Goal: Check status: Check status

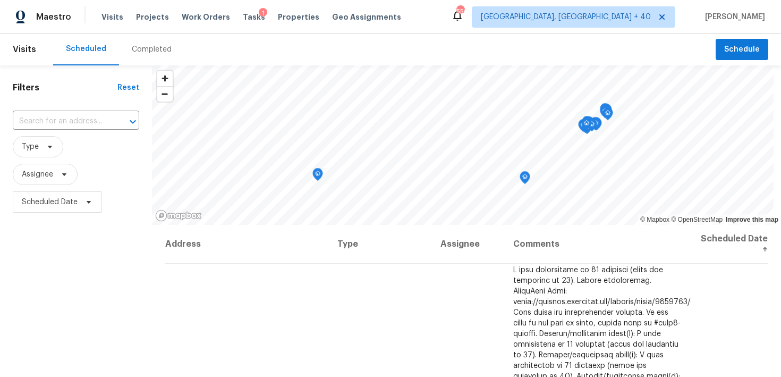
click at [126, 54] on div "Completed" at bounding box center [151, 49] width 65 height 32
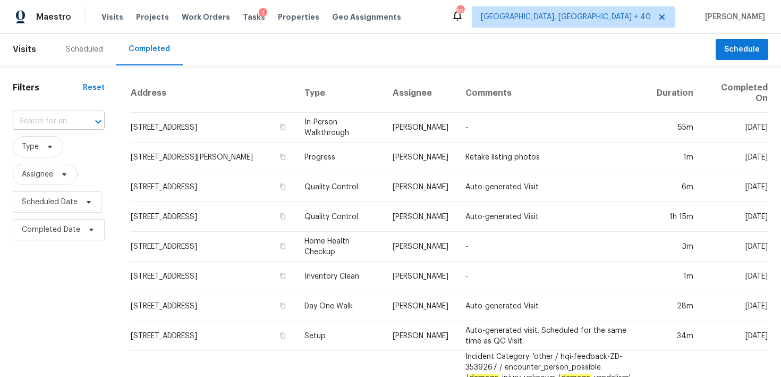
click at [39, 121] on input "text" at bounding box center [44, 121] width 62 height 16
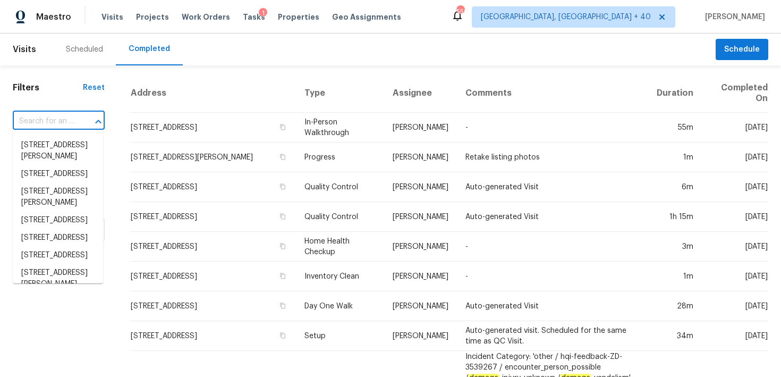
paste input "[STREET_ADDRESS]"
type input "[STREET_ADDRESS]"
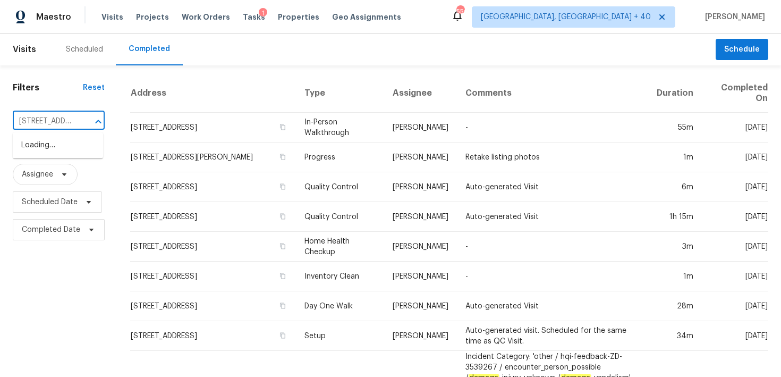
scroll to position [0, 82]
click at [37, 147] on li "[STREET_ADDRESS]" at bounding box center [58, 146] width 90 height 18
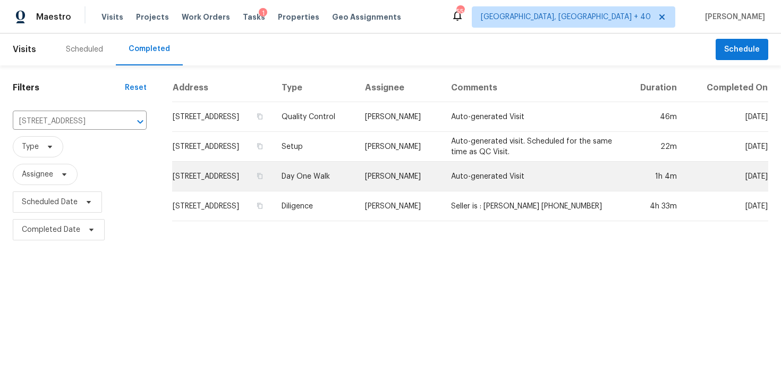
click at [330, 188] on td "Day One Walk" at bounding box center [315, 177] width 84 height 30
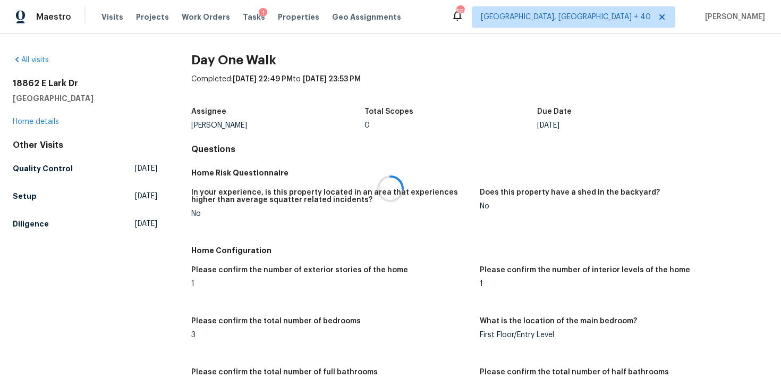
click at [36, 117] on div at bounding box center [390, 188] width 781 height 377
click at [31, 122] on link "Home details" at bounding box center [36, 121] width 46 height 7
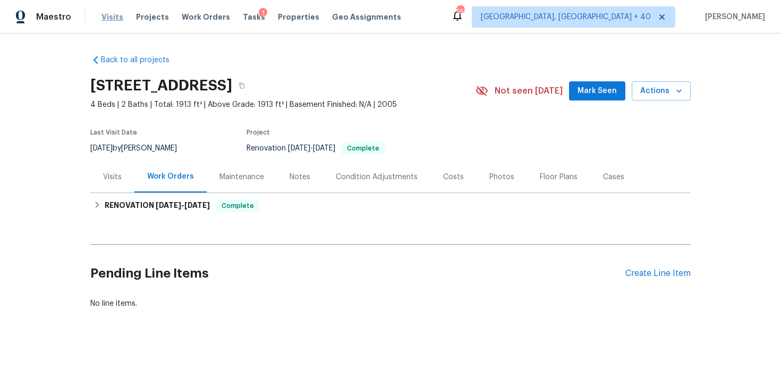
click at [111, 15] on span "Visits" at bounding box center [112, 17] width 22 height 11
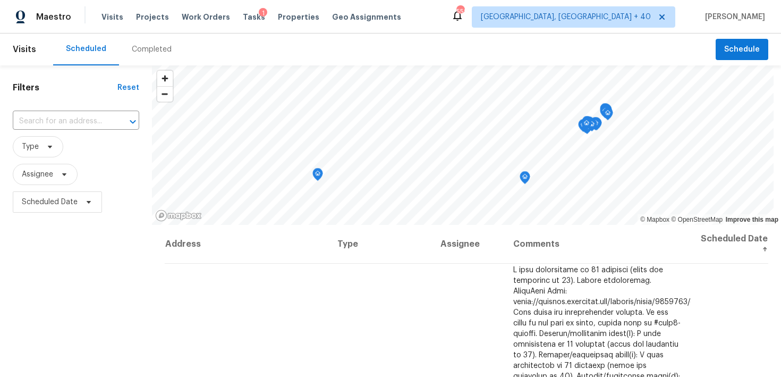
click at [141, 53] on div "Completed" at bounding box center [152, 49] width 40 height 11
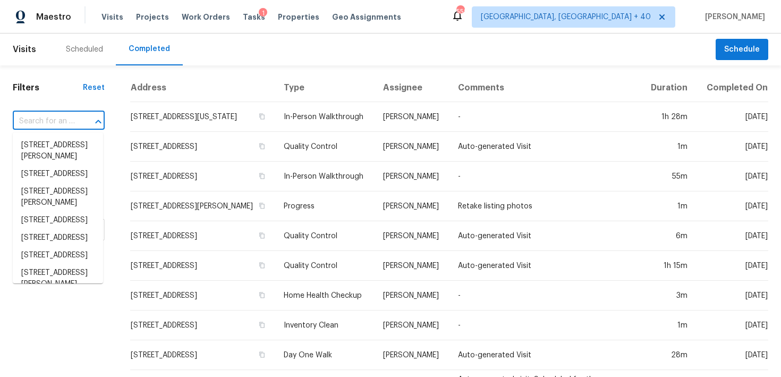
click at [54, 116] on input "text" at bounding box center [44, 121] width 62 height 16
paste input "[STREET_ADDRESS][PERSON_NAME]"
type input "[STREET_ADDRESS][PERSON_NAME]"
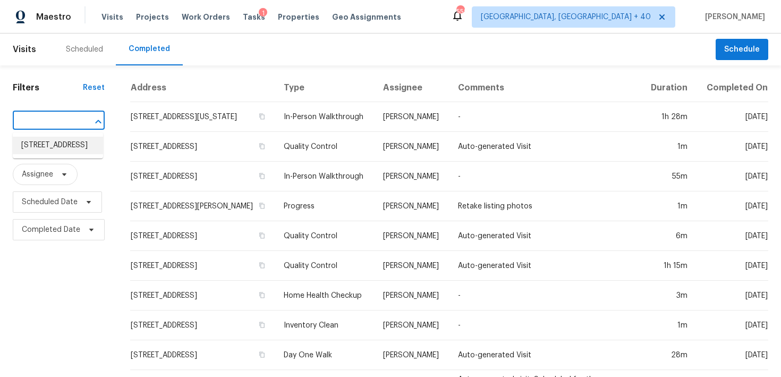
click at [46, 142] on li "[STREET_ADDRESS]" at bounding box center [58, 146] width 90 height 18
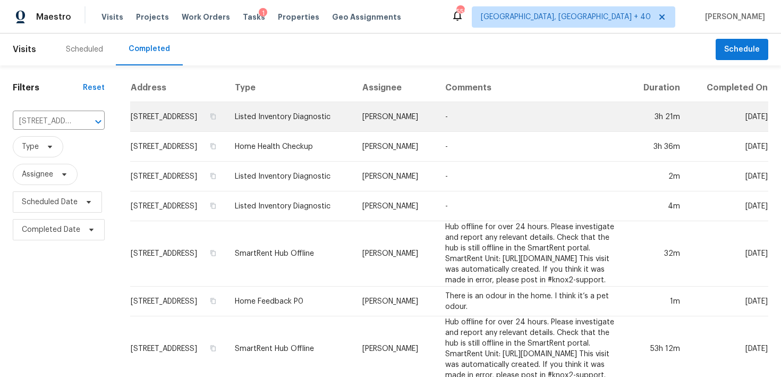
click at [304, 124] on td "Listed Inventory Diagnostic" at bounding box center [290, 117] width 128 height 30
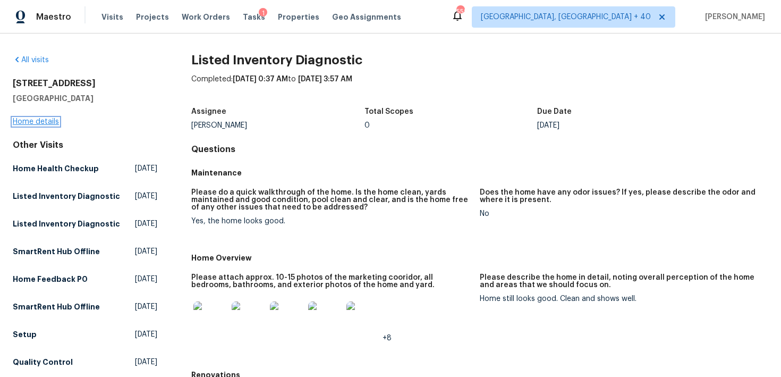
click at [43, 121] on link "Home details" at bounding box center [36, 121] width 46 height 7
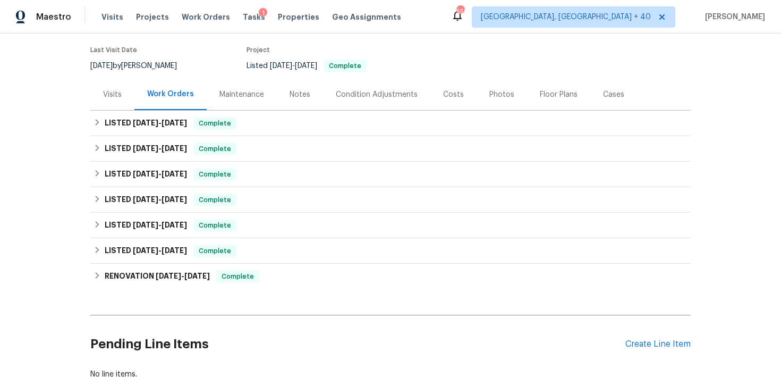
scroll to position [40, 0]
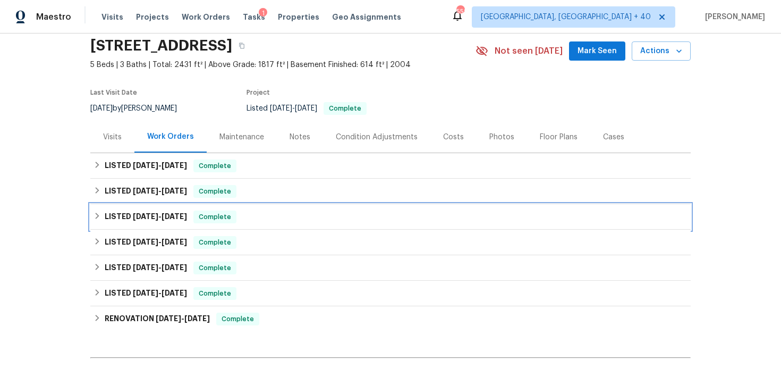
click at [231, 215] on span "Complete" at bounding box center [214, 216] width 41 height 11
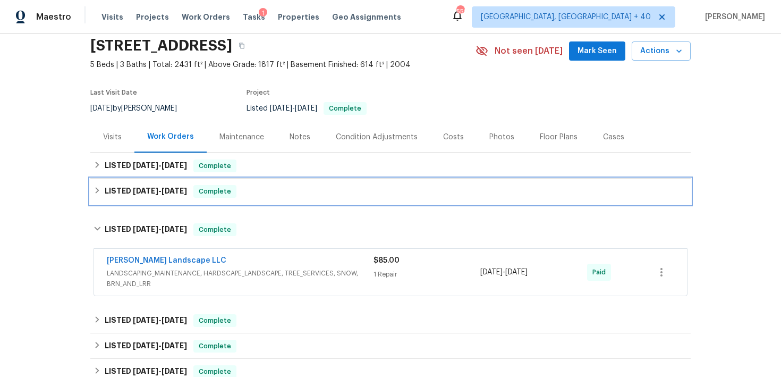
click at [293, 191] on div "LISTED [DATE] - [DATE] Complete" at bounding box center [391, 191] width 594 height 13
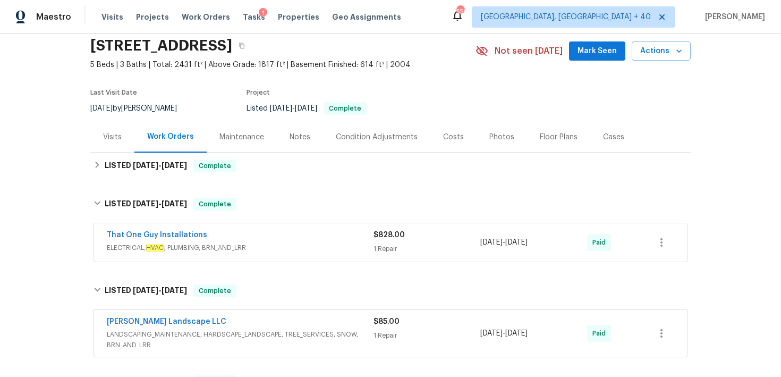
click at [370, 242] on span "ELECTRICAL, HVAC , PLUMBING, BRN_AND_LRR" at bounding box center [240, 247] width 267 height 11
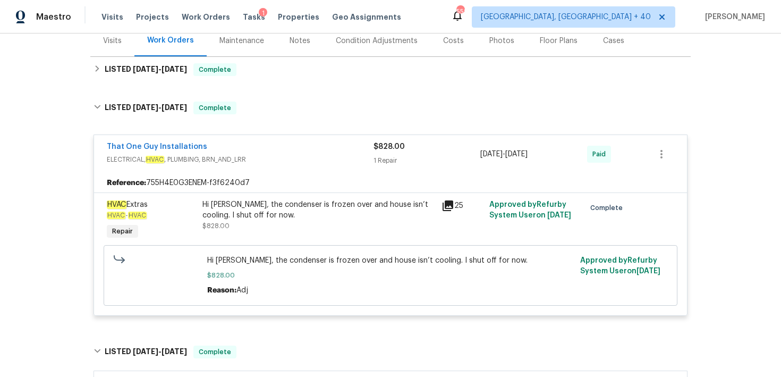
scroll to position [134, 0]
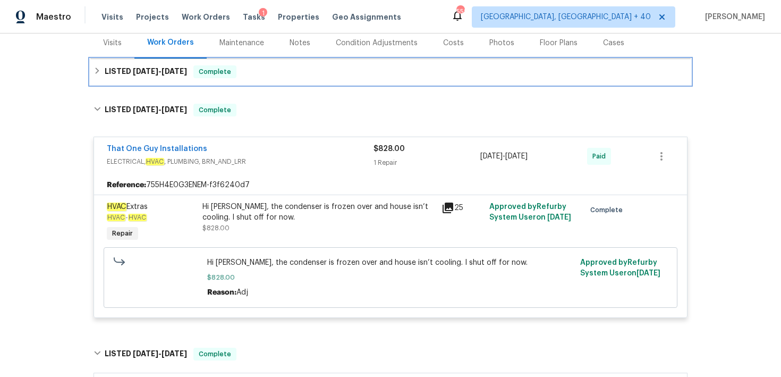
click at [281, 81] on div "LISTED [DATE] - [DATE] Complete" at bounding box center [390, 72] width 600 height 26
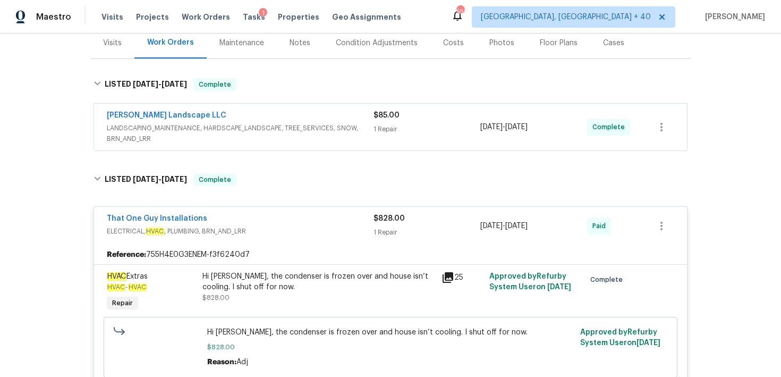
click at [376, 137] on div "$85.00 1 Repair" at bounding box center [427, 127] width 107 height 34
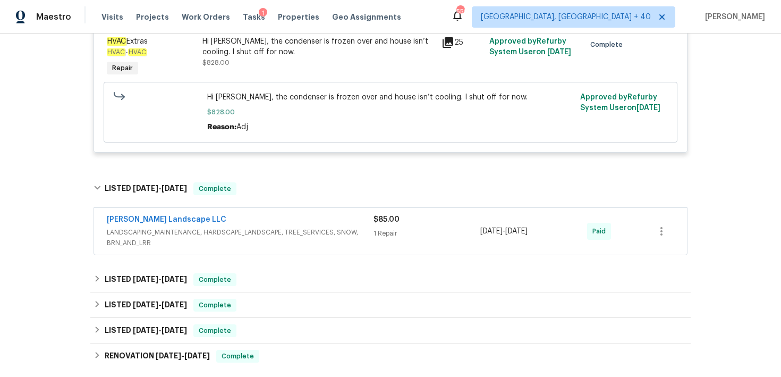
scroll to position [489, 0]
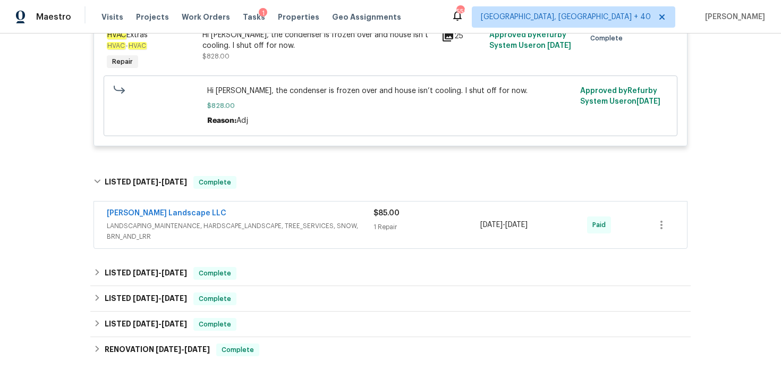
click at [384, 226] on div "1 Repair" at bounding box center [427, 227] width 107 height 11
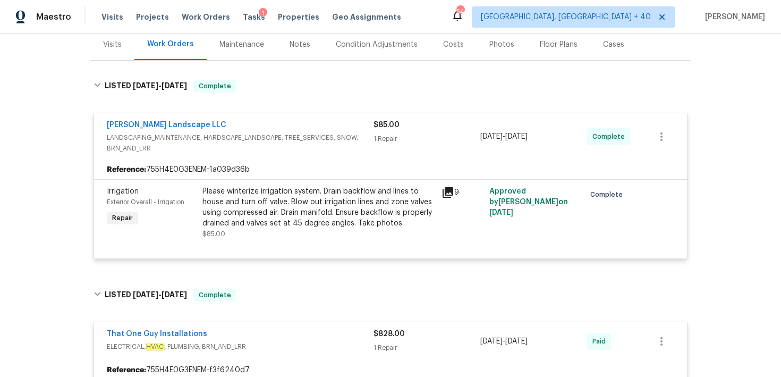
scroll to position [0, 0]
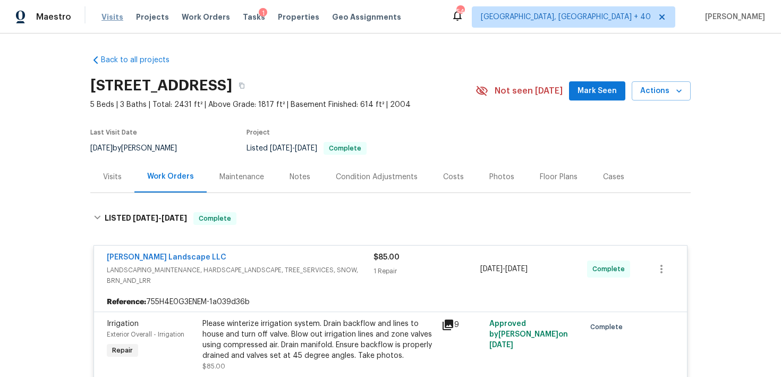
click at [108, 20] on span "Visits" at bounding box center [112, 17] width 22 height 11
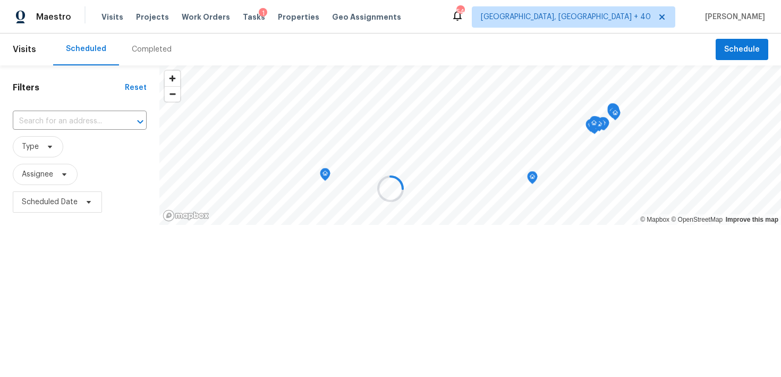
click at [137, 55] on div at bounding box center [390, 188] width 781 height 377
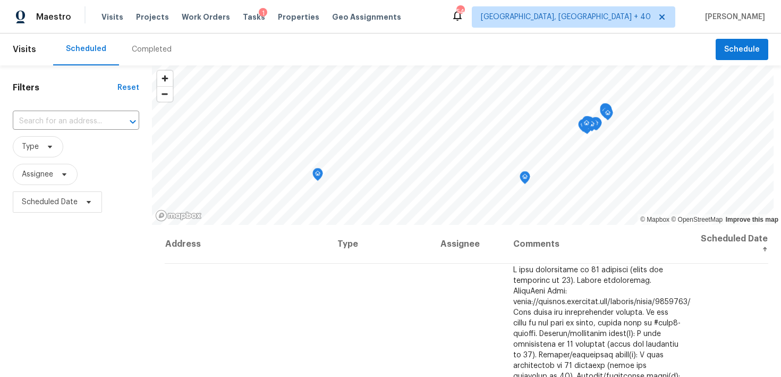
click at [141, 54] on div "Completed" at bounding box center [152, 49] width 40 height 11
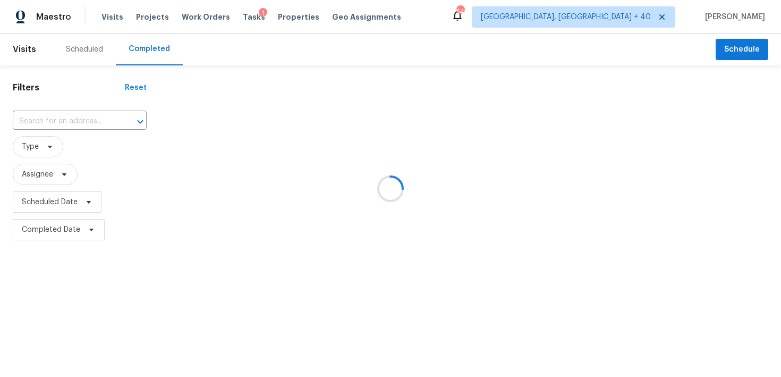
click at [32, 116] on div at bounding box center [390, 188] width 781 height 377
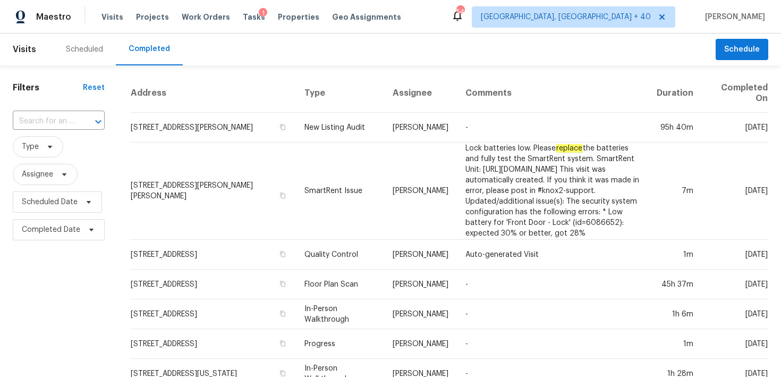
click at [54, 111] on div "​" at bounding box center [59, 121] width 92 height 23
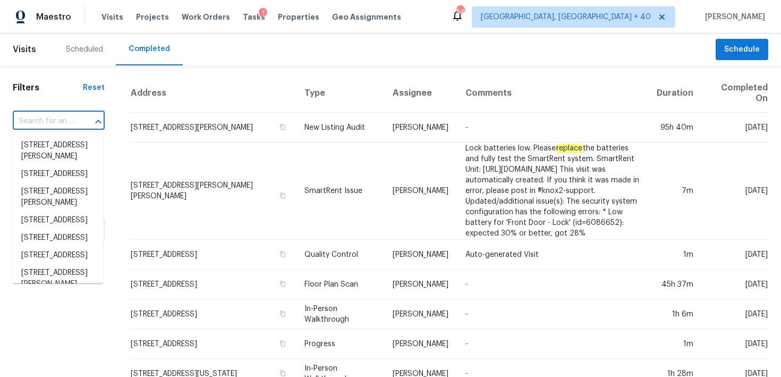
paste input "[STREET_ADDRESS]"
type input "[STREET_ADDRESS]"
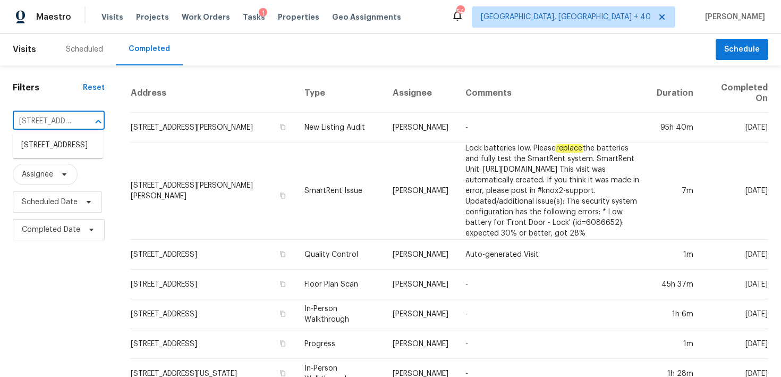
scroll to position [0, 82]
click at [48, 153] on li "[STREET_ADDRESS]" at bounding box center [58, 146] width 90 height 18
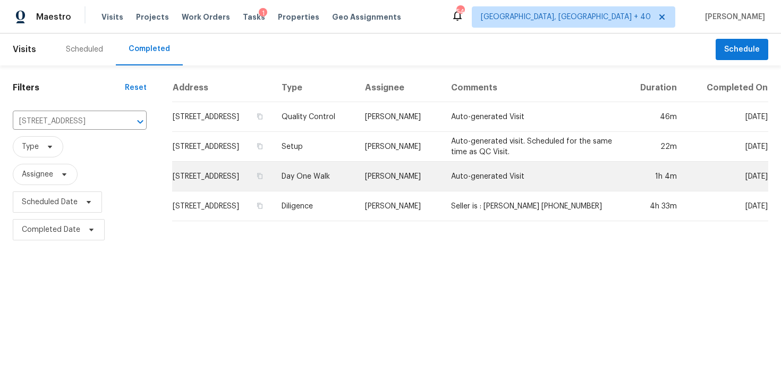
click at [320, 184] on td "Day One Walk" at bounding box center [315, 177] width 84 height 30
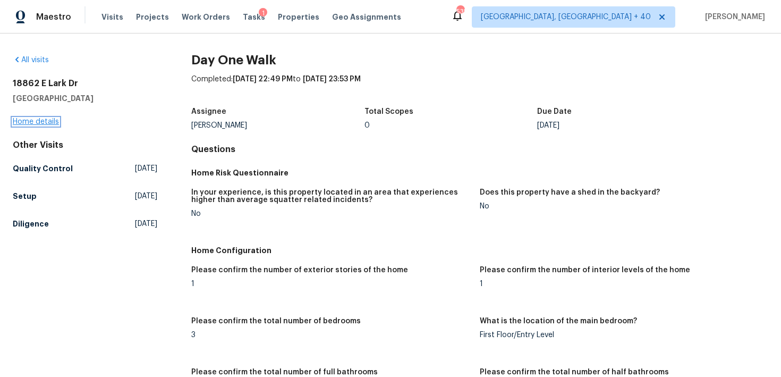
click at [33, 122] on link "Home details" at bounding box center [36, 121] width 46 height 7
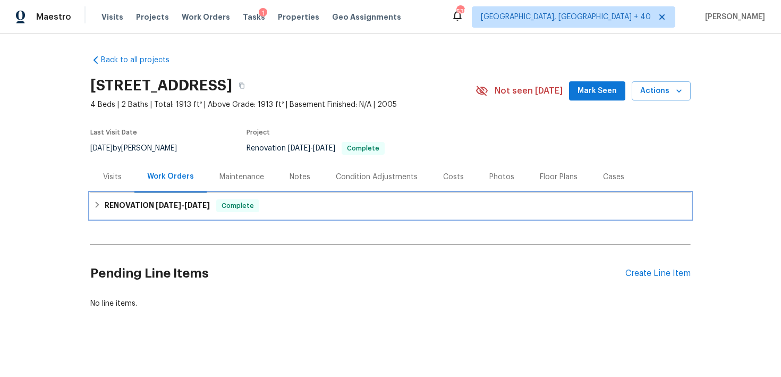
click at [322, 205] on div "RENOVATION [DATE] - [DATE] Complete" at bounding box center [391, 205] width 594 height 13
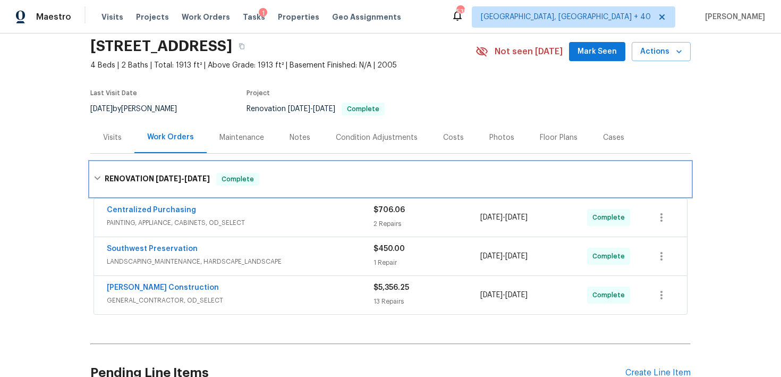
scroll to position [75, 0]
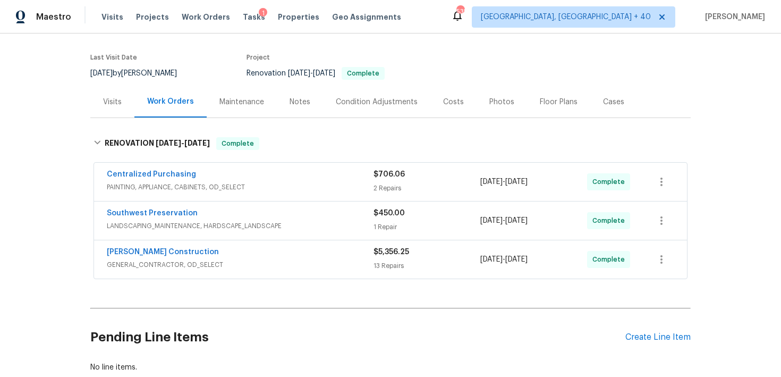
click at [382, 271] on div "$5,356.25 13 Repairs" at bounding box center [427, 260] width 107 height 26
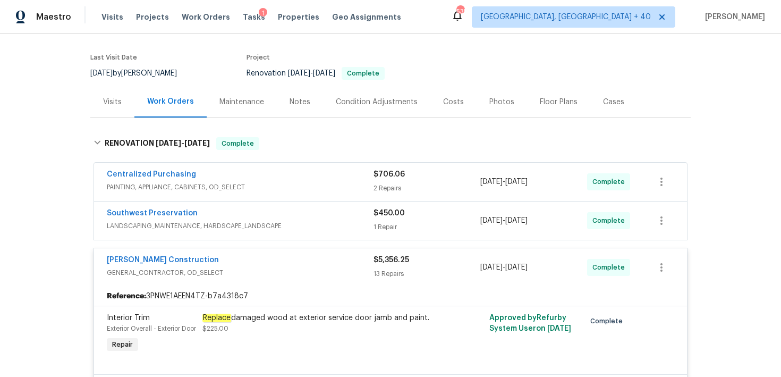
click at [397, 224] on div "1 Repair" at bounding box center [427, 227] width 107 height 11
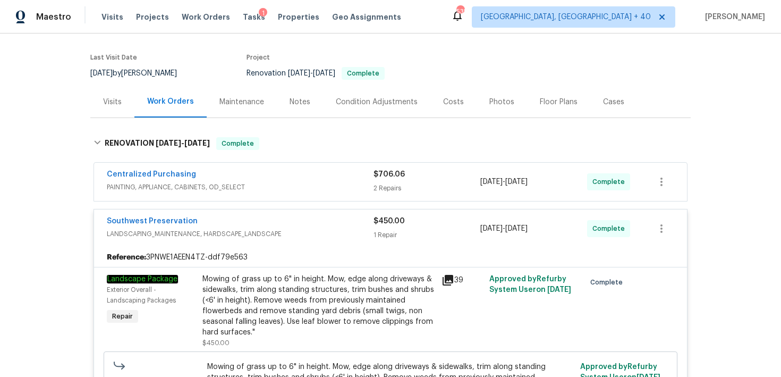
click at [399, 192] on div "2 Repairs" at bounding box center [427, 188] width 107 height 11
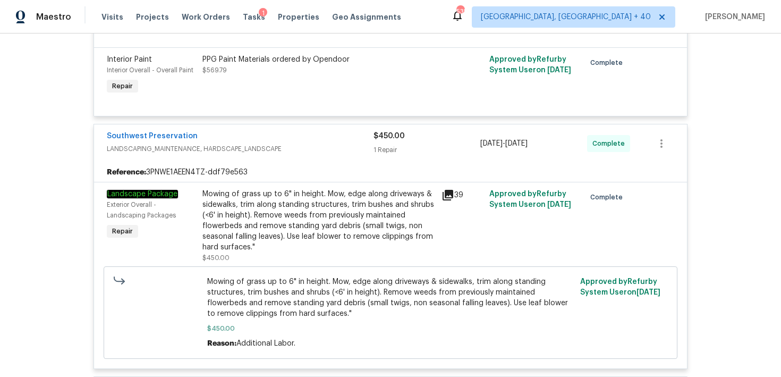
scroll to position [327, 0]
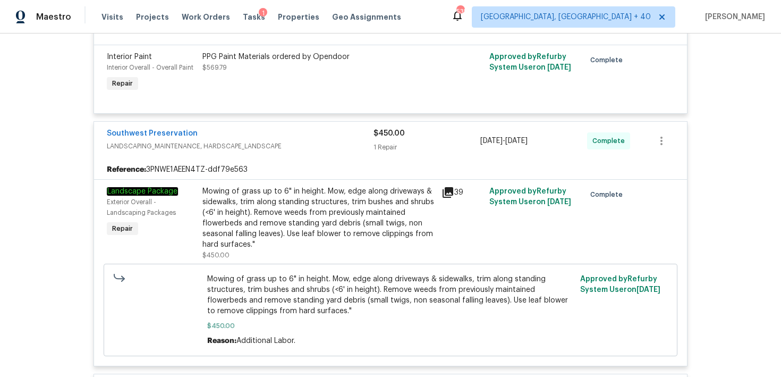
click at [446, 212] on div "39" at bounding box center [462, 223] width 48 height 81
click at [440, 213] on div "39" at bounding box center [462, 223] width 48 height 81
click at [436, 206] on div "Mowing of grass up to 6" in height. Mow, edge along driveways & sidewalks, trim…" at bounding box center [318, 223] width 239 height 81
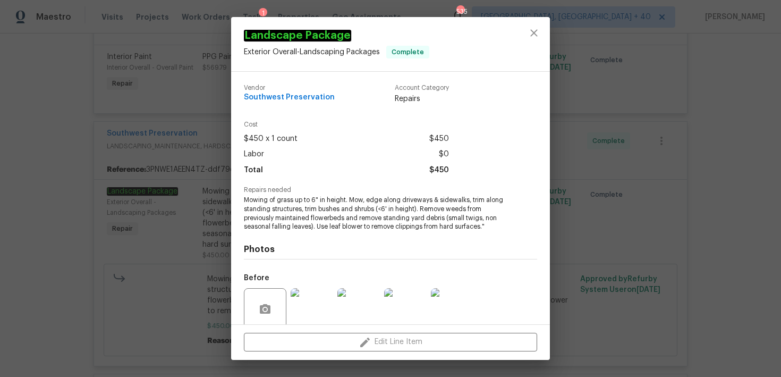
scroll to position [86, 0]
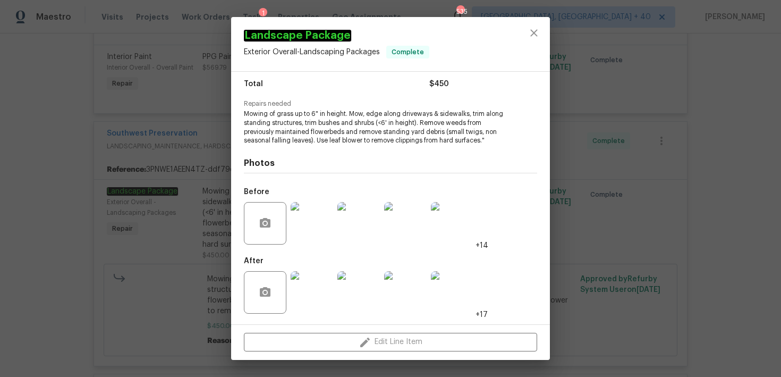
click at [315, 288] on img at bounding box center [312, 292] width 43 height 43
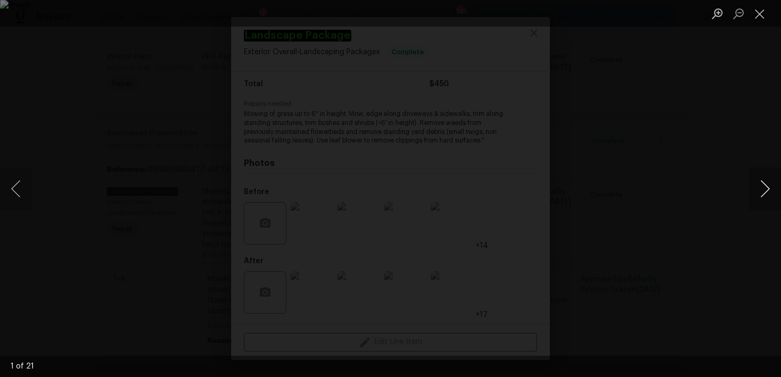
click at [765, 186] on button "Next image" at bounding box center [765, 188] width 32 height 43
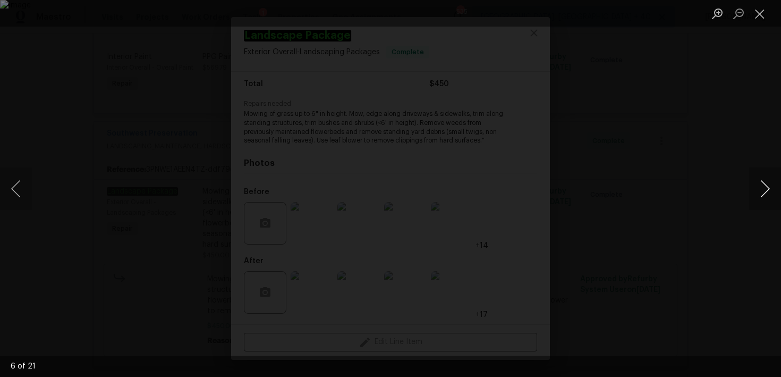
click at [765, 186] on button "Next image" at bounding box center [765, 188] width 32 height 43
click at [765, 187] on button "Next image" at bounding box center [765, 188] width 32 height 43
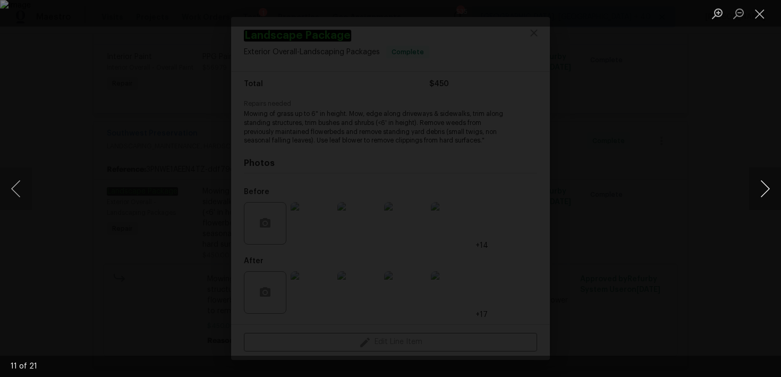
click at [765, 187] on button "Next image" at bounding box center [765, 188] width 32 height 43
click at [4, 192] on button "Previous image" at bounding box center [16, 188] width 32 height 43
click at [758, 15] on button "Close lightbox" at bounding box center [759, 13] width 21 height 19
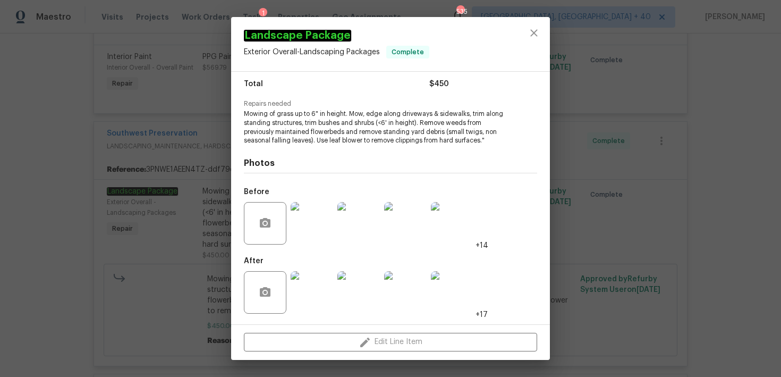
click at [578, 110] on div "Landscape Package Exterior Overall - Landscaping Packages Complete Vendor South…" at bounding box center [390, 188] width 781 height 377
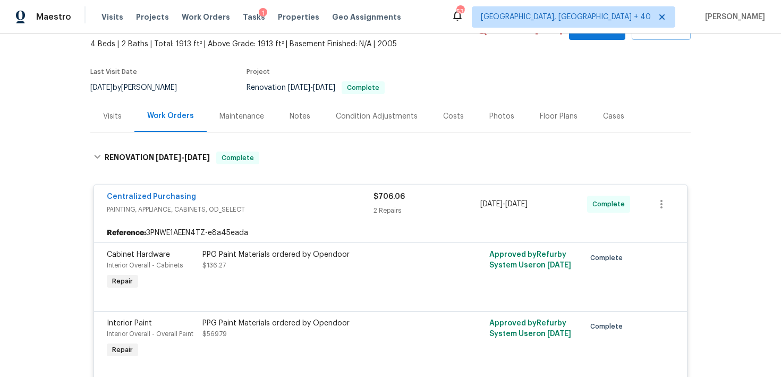
scroll to position [2, 0]
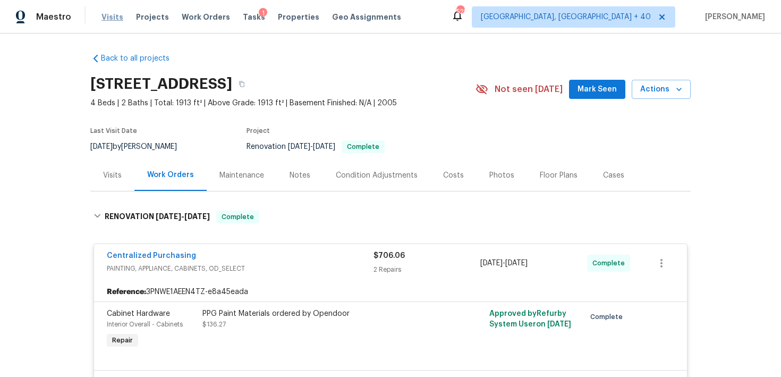
click at [115, 20] on span "Visits" at bounding box center [112, 17] width 22 height 11
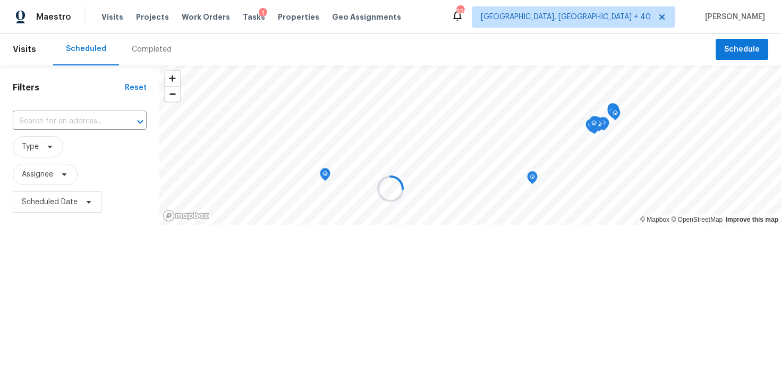
click at [140, 50] on div at bounding box center [390, 188] width 781 height 377
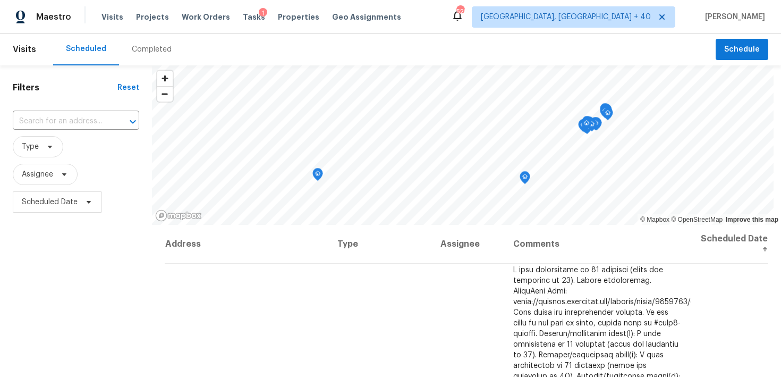
click at [140, 50] on div "Completed" at bounding box center [152, 49] width 40 height 11
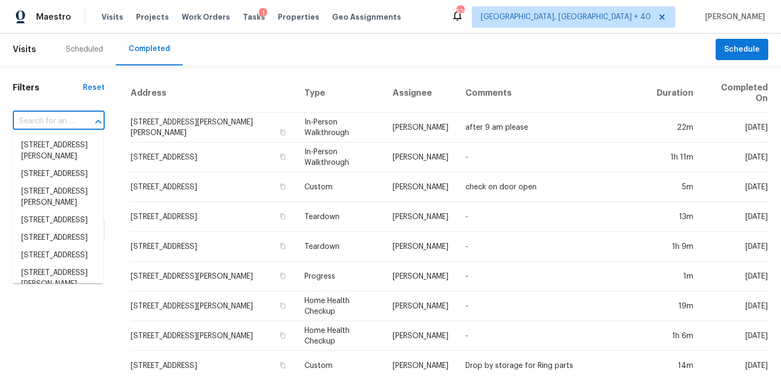
click at [54, 118] on input "text" at bounding box center [44, 121] width 62 height 16
paste input "[STREET_ADDRESS]"
type input "[STREET_ADDRESS]"
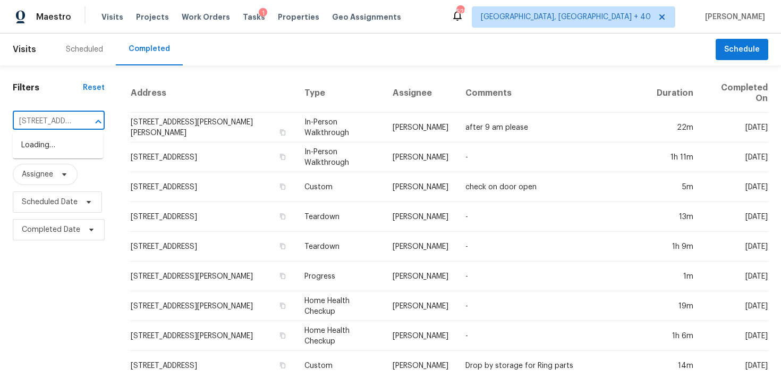
scroll to position [0, 88]
click at [44, 143] on li "[STREET_ADDRESS]" at bounding box center [58, 146] width 90 height 18
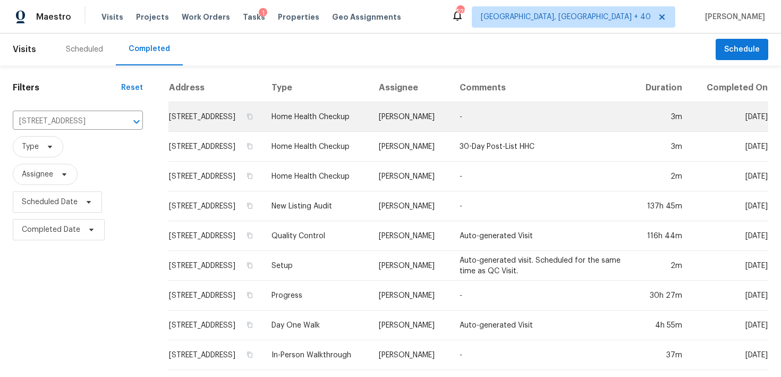
click at [346, 131] on td "Home Health Checkup" at bounding box center [316, 117] width 107 height 30
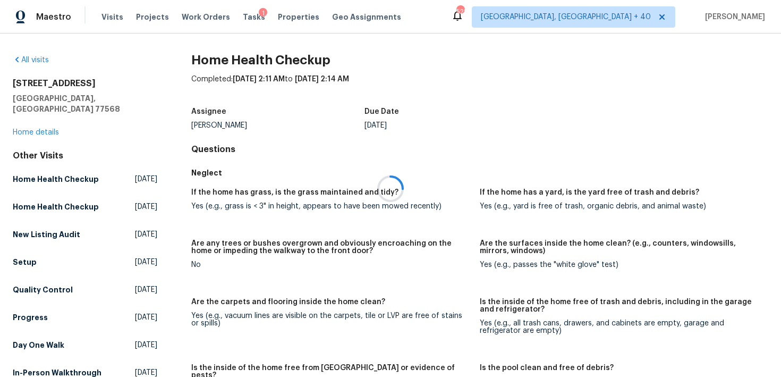
click at [33, 122] on div at bounding box center [390, 188] width 781 height 377
click at [20, 123] on div at bounding box center [390, 188] width 781 height 377
click at [26, 129] on link "Home details" at bounding box center [36, 132] width 46 height 7
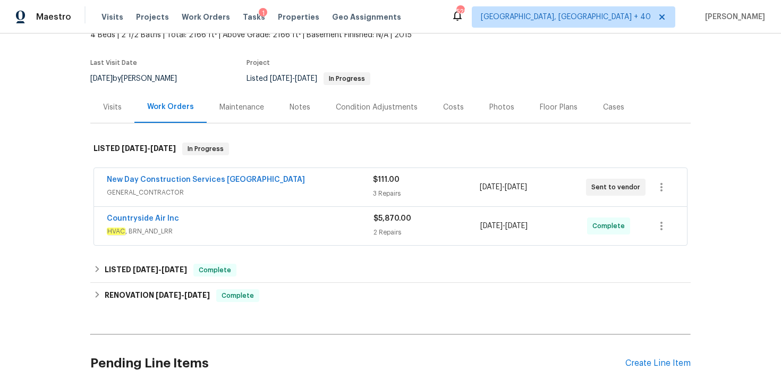
scroll to position [72, 0]
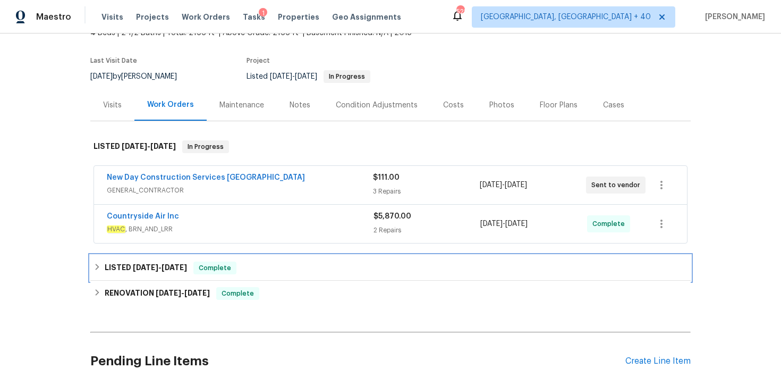
click at [266, 257] on div "LISTED [DATE] - [DATE] Complete" at bounding box center [390, 268] width 600 height 26
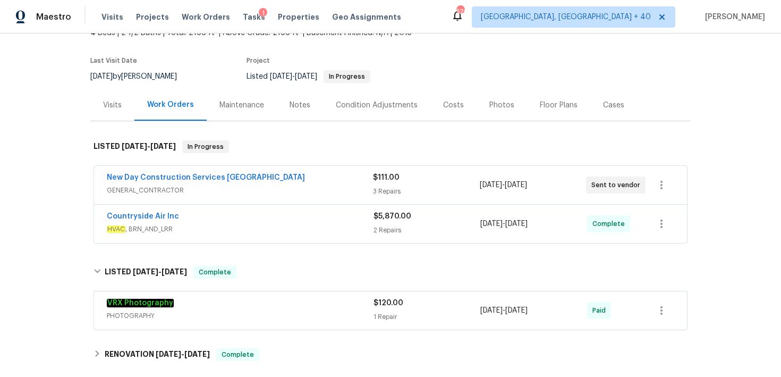
click at [380, 218] on span "$5,870.00" at bounding box center [393, 216] width 38 height 7
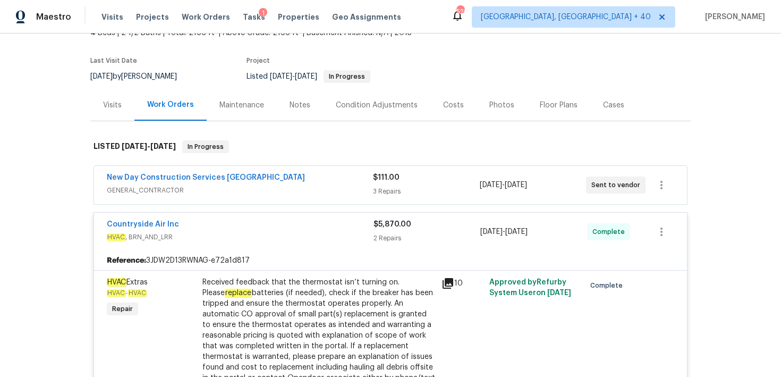
click at [382, 184] on div "$111.00 3 Repairs" at bounding box center [426, 185] width 106 height 26
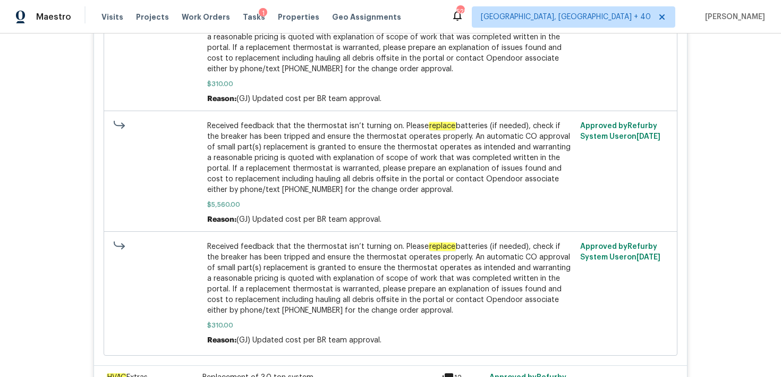
scroll to position [726, 0]
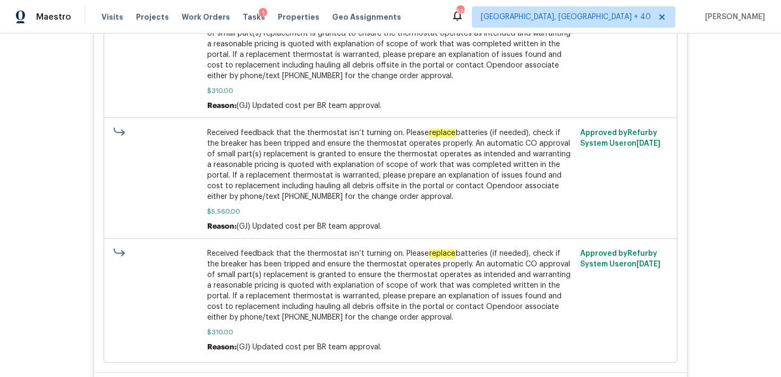
click at [297, 150] on span "Received feedback that the thermostat isn’t turning on. Please replace batterie…" at bounding box center [390, 165] width 367 height 74
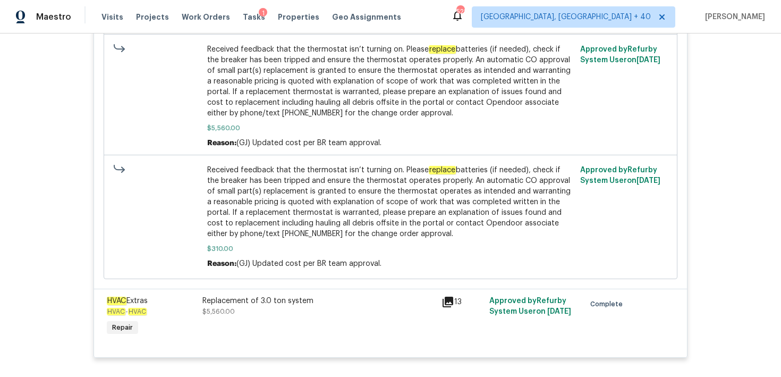
scroll to position [812, 0]
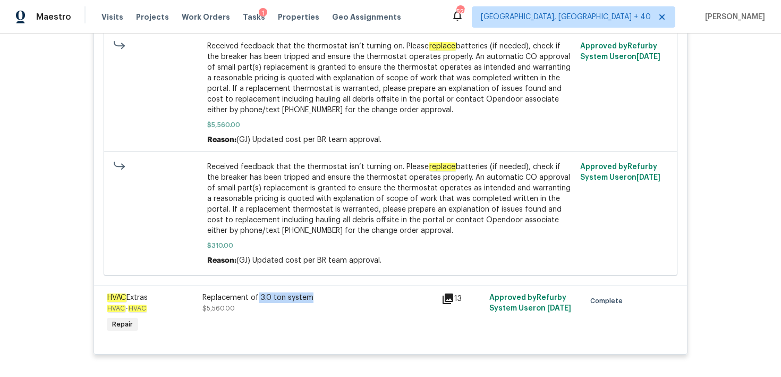
drag, startPoint x: 257, startPoint y: 299, endPoint x: 314, endPoint y: 295, distance: 56.9
click at [314, 295] on div "Replacement of 3.0 ton system" at bounding box center [318, 297] width 233 height 11
copy div "3.0 ton system"
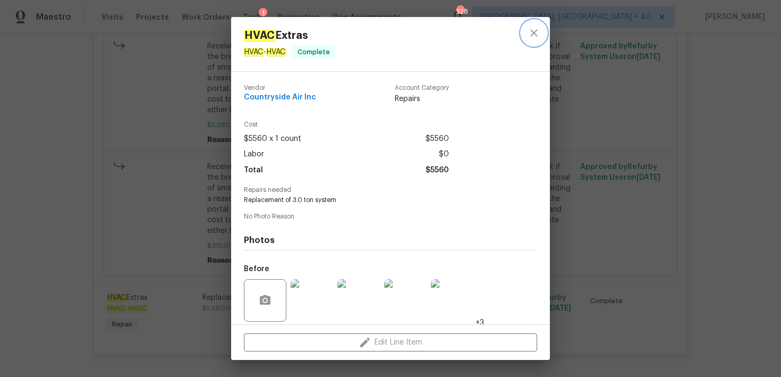
click at [533, 39] on button "close" at bounding box center [534, 33] width 26 height 26
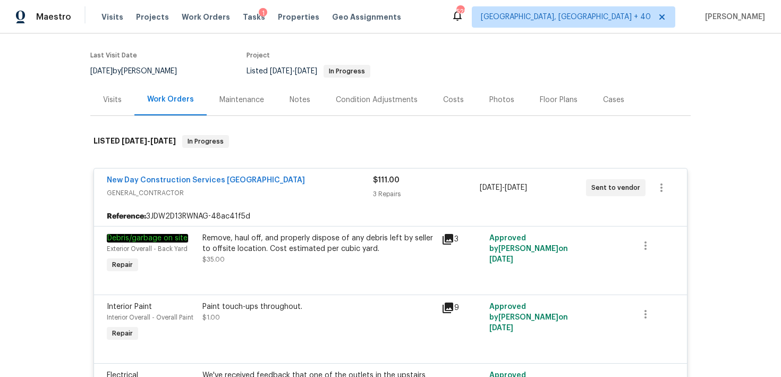
scroll to position [0, 0]
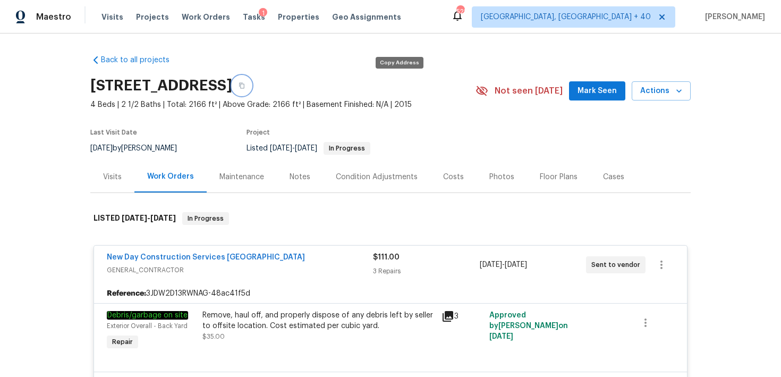
click at [251, 84] on button "button" at bounding box center [241, 85] width 19 height 19
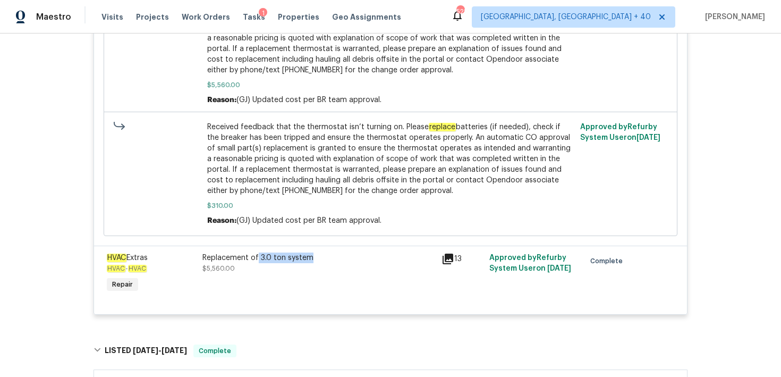
scroll to position [857, 0]
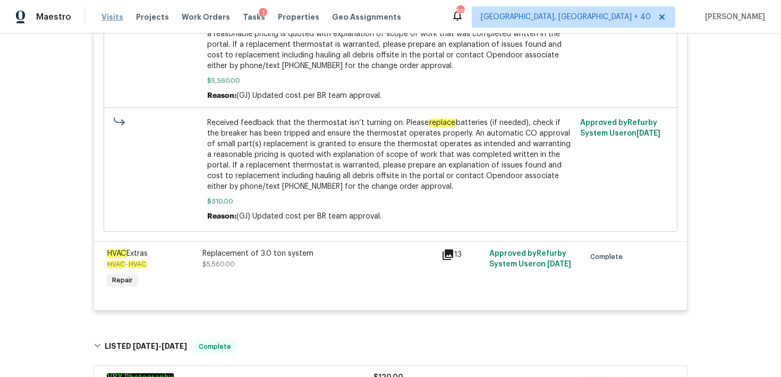
click at [112, 19] on span "Visits" at bounding box center [112, 17] width 22 height 11
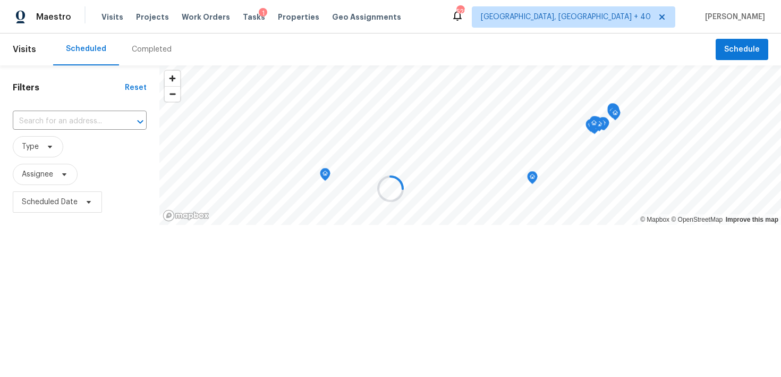
click at [155, 59] on div at bounding box center [390, 188] width 781 height 377
click at [154, 53] on div at bounding box center [390, 188] width 781 height 377
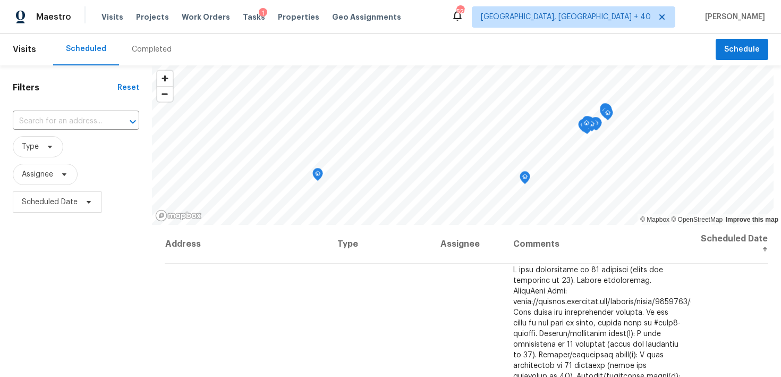
click at [154, 53] on div "Completed" at bounding box center [152, 49] width 40 height 11
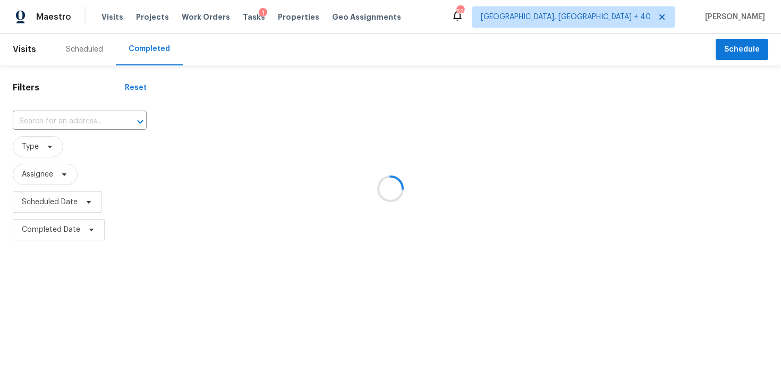
click at [83, 114] on div at bounding box center [390, 188] width 781 height 377
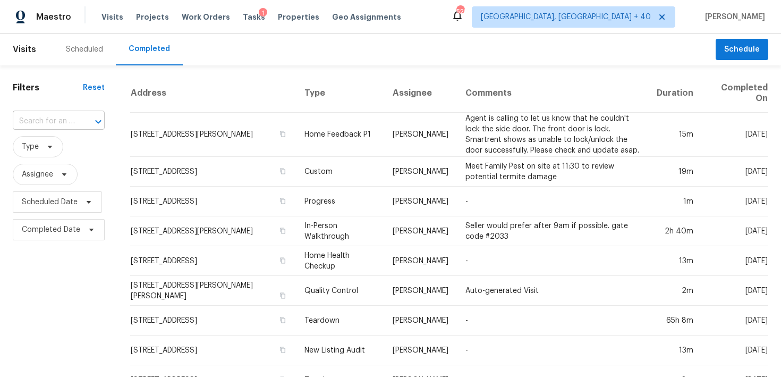
click at [48, 115] on input "text" at bounding box center [44, 121] width 62 height 16
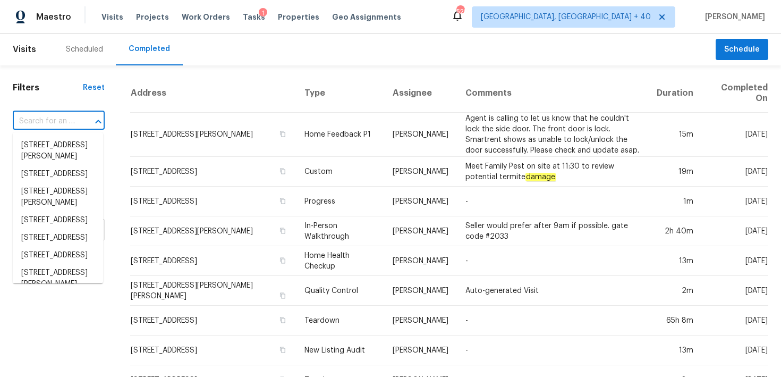
paste input "[STREET_ADDRESS][PERSON_NAME]"
type input "[STREET_ADDRESS][PERSON_NAME]"
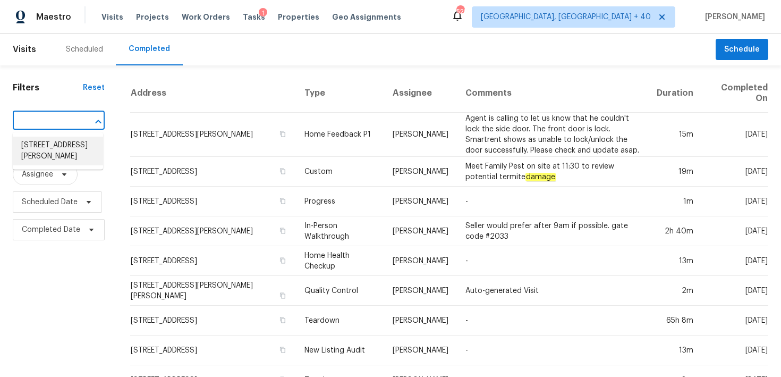
click at [33, 146] on li "[STREET_ADDRESS][PERSON_NAME]" at bounding box center [58, 151] width 90 height 29
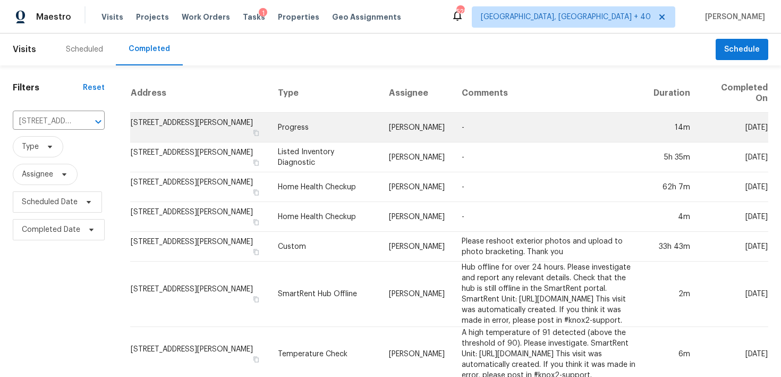
click at [269, 126] on td "Progress" at bounding box center [325, 128] width 112 height 30
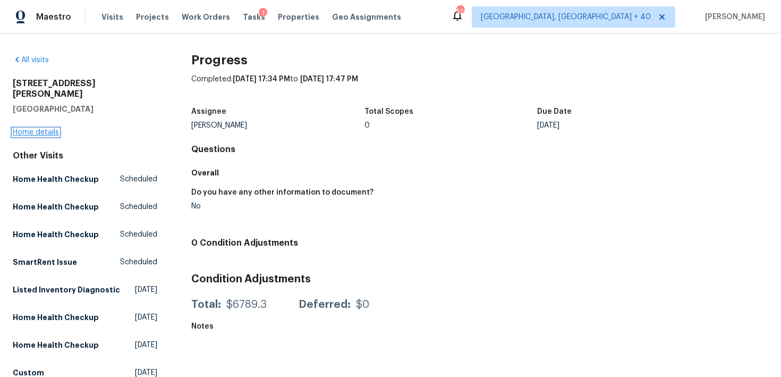
click at [54, 129] on link "Home details" at bounding box center [36, 132] width 46 height 7
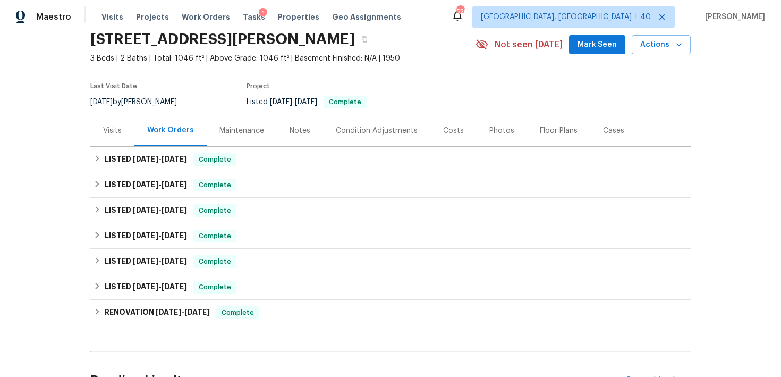
scroll to position [54, 0]
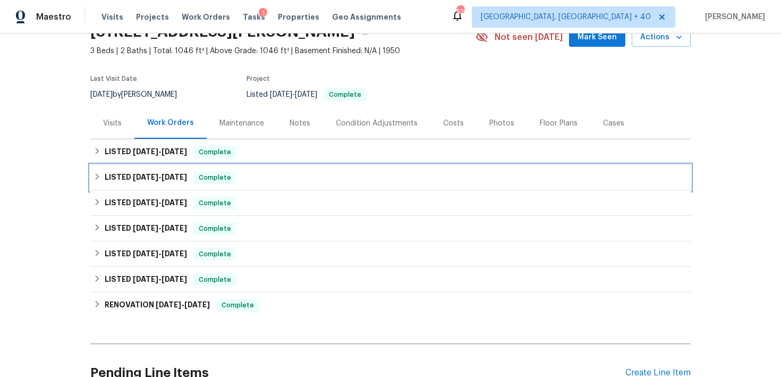
click at [235, 181] on span "Complete" at bounding box center [214, 177] width 41 height 11
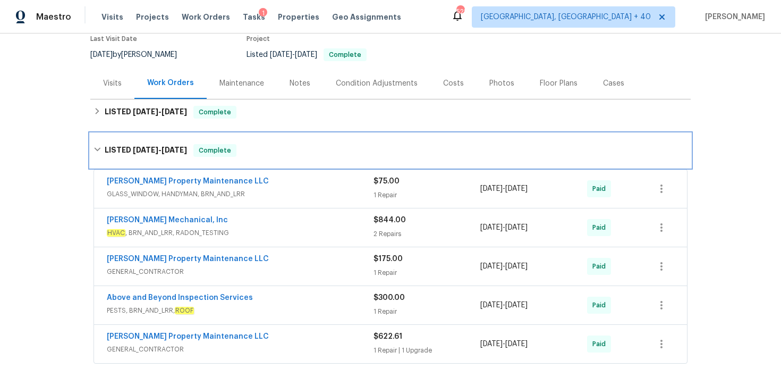
scroll to position [104, 0]
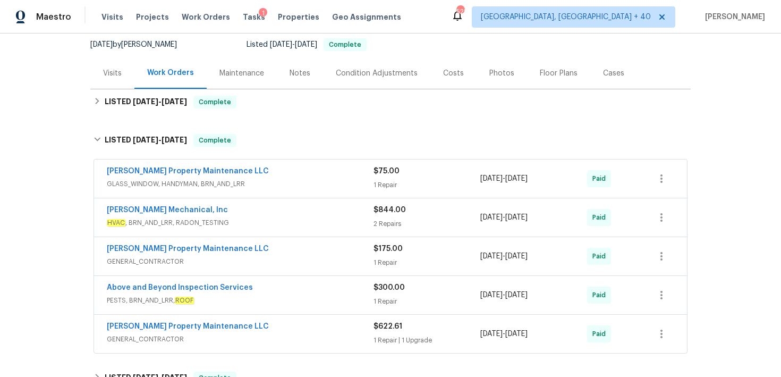
click at [389, 187] on div "1 Repair" at bounding box center [427, 185] width 107 height 11
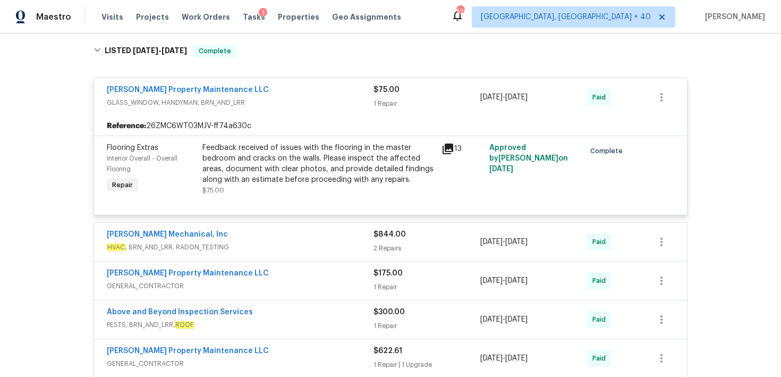
scroll to position [206, 0]
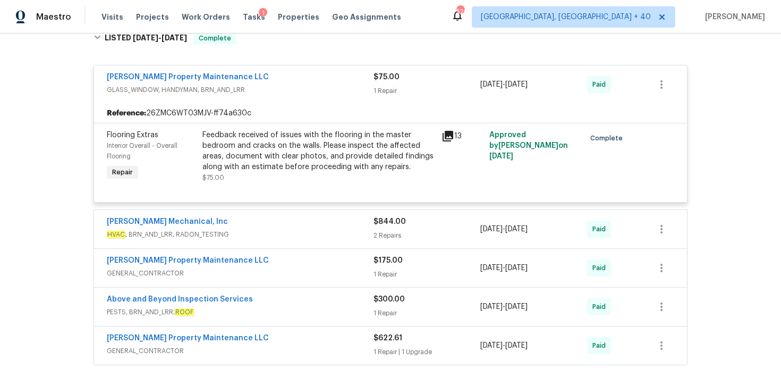
click at [389, 238] on div "2 Repairs" at bounding box center [427, 235] width 107 height 11
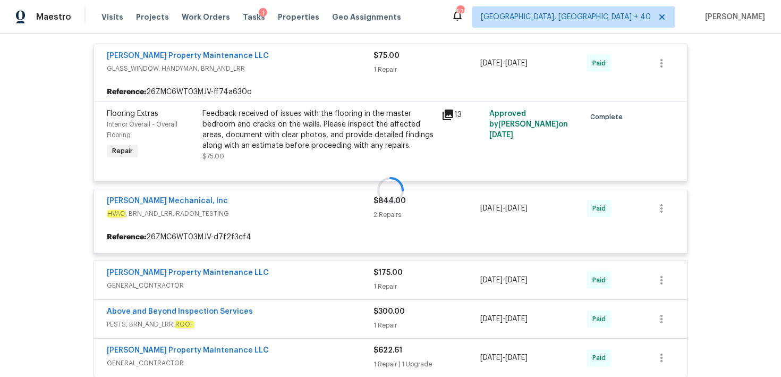
scroll to position [237, 0]
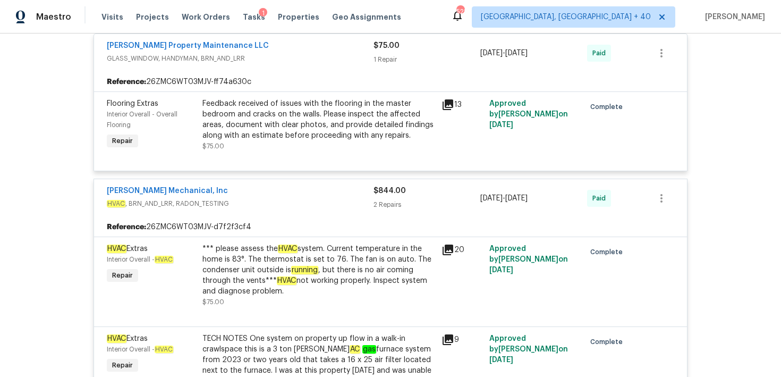
click at [389, 205] on div "2 Repairs" at bounding box center [427, 204] width 107 height 11
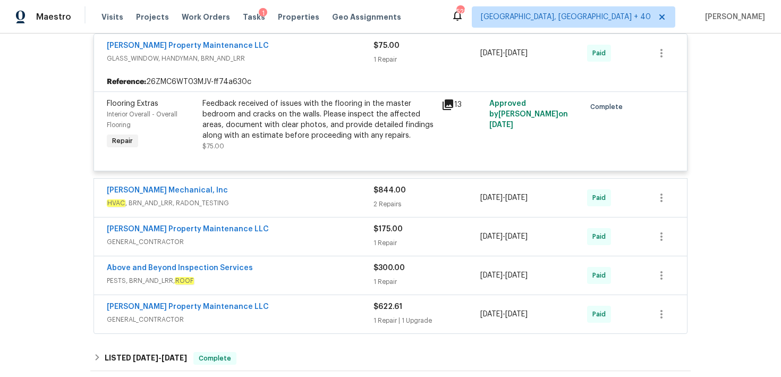
scroll to position [276, 0]
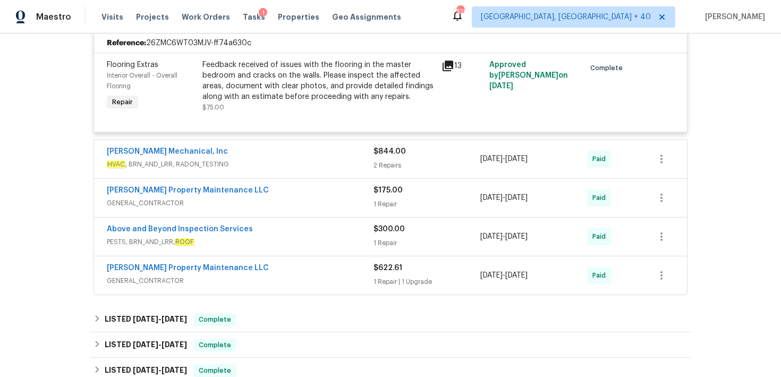
click at [382, 202] on div "1 Repair" at bounding box center [427, 204] width 107 height 11
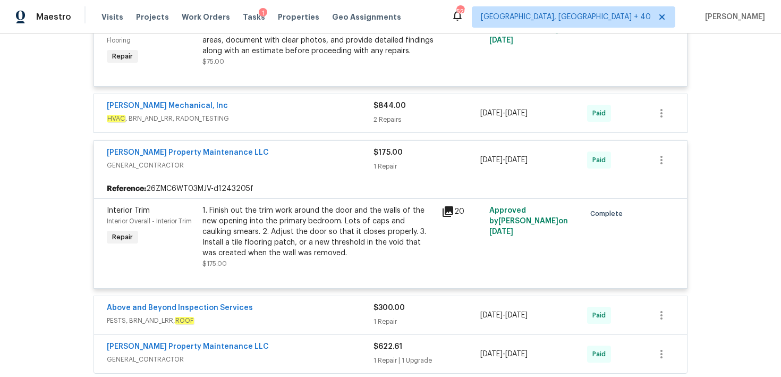
scroll to position [322, 0]
click at [385, 315] on div "$300.00 1 Repair" at bounding box center [427, 315] width 107 height 26
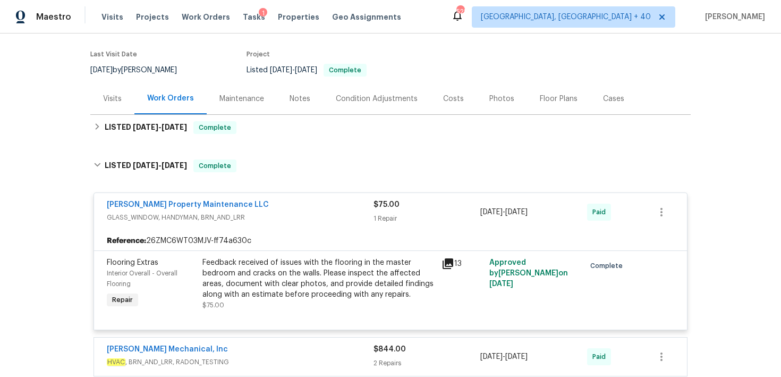
scroll to position [69, 0]
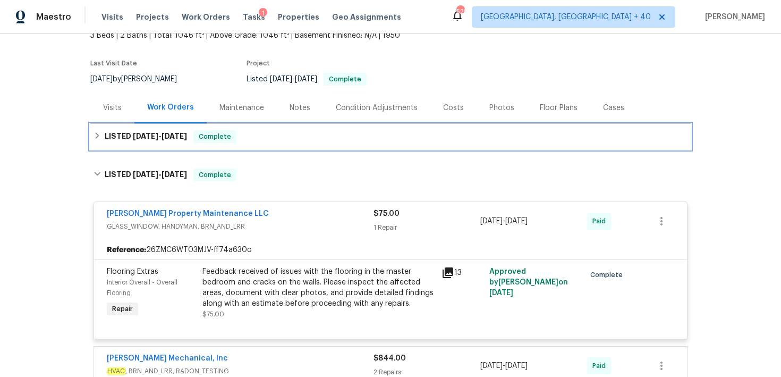
click at [295, 142] on div "LISTED [DATE] - [DATE] Complete" at bounding box center [391, 136] width 594 height 13
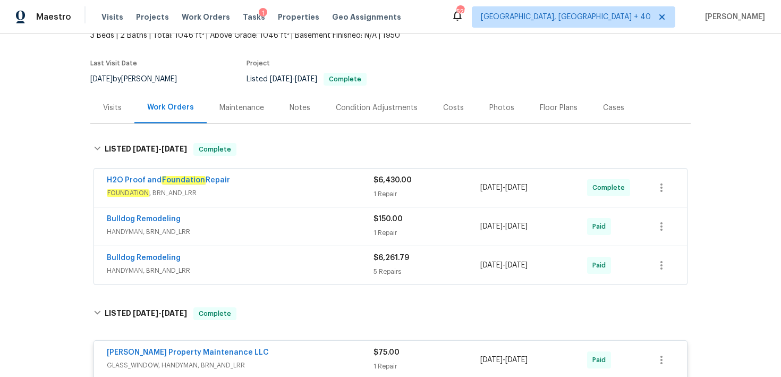
click at [381, 187] on div "$6,430.00 1 Repair" at bounding box center [427, 188] width 107 height 26
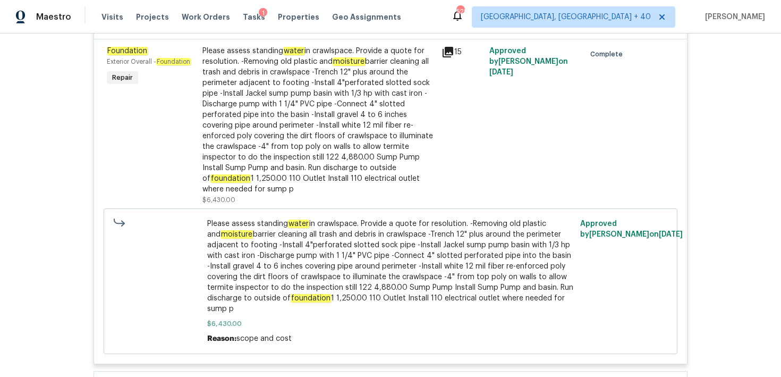
scroll to position [278, 0]
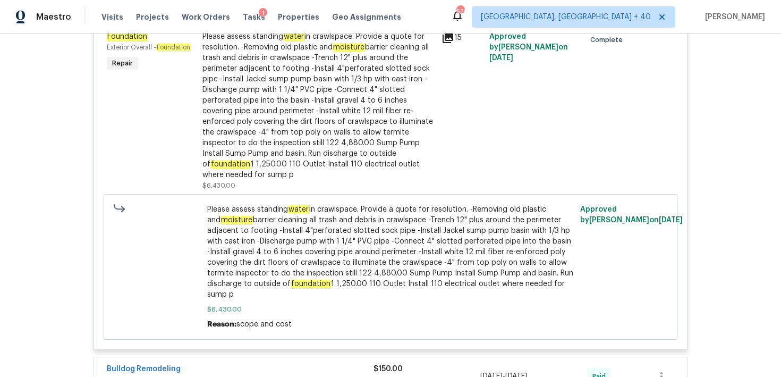
click at [109, 10] on div "Visits Projects Work Orders Tasks 1 Properties Geo Assignments" at bounding box center [257, 16] width 312 height 21
click at [109, 21] on span "Visits" at bounding box center [112, 17] width 22 height 11
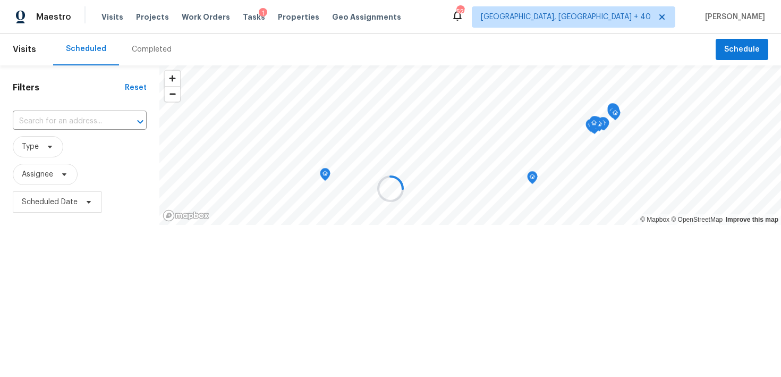
click at [157, 56] on div at bounding box center [390, 188] width 781 height 377
click at [148, 52] on div at bounding box center [390, 188] width 781 height 377
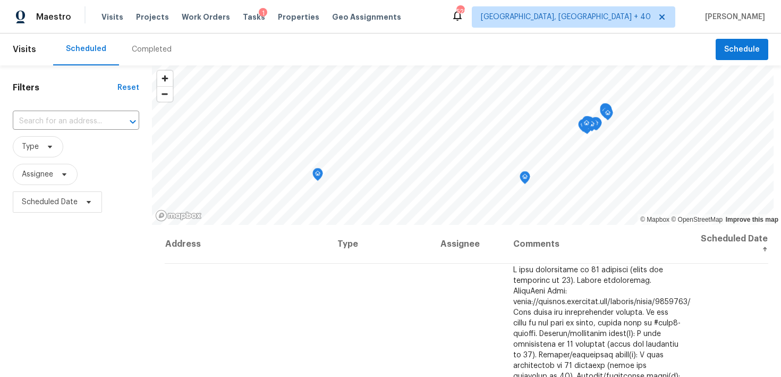
click at [144, 52] on div "Completed" at bounding box center [152, 49] width 40 height 11
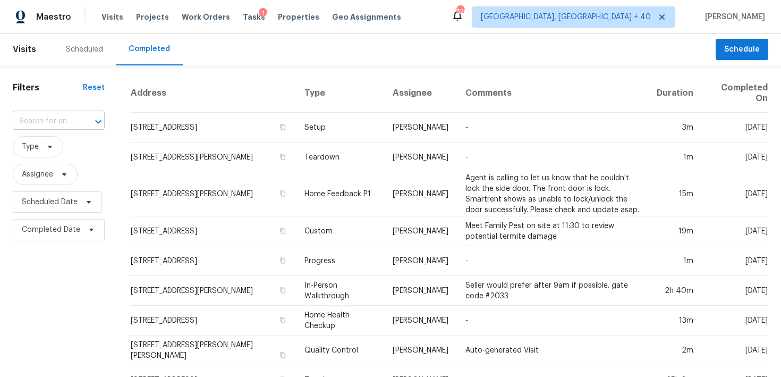
click at [28, 122] on input "text" at bounding box center [44, 121] width 62 height 16
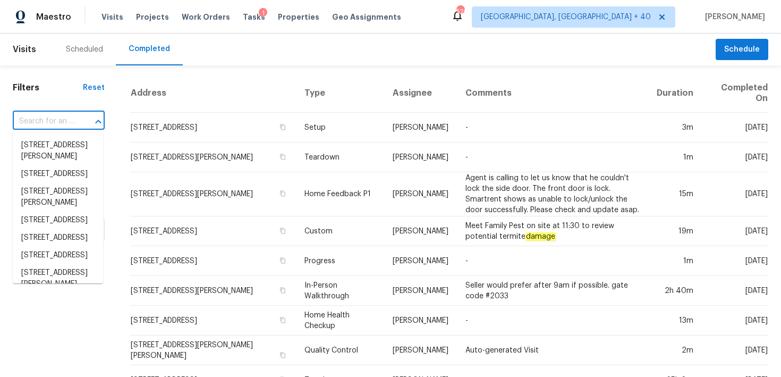
paste input "[STREET_ADDRESS]"
type input "[STREET_ADDRESS]"
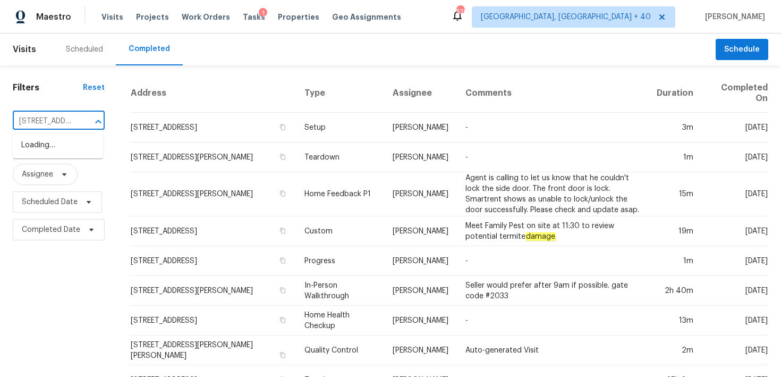
scroll to position [0, 66]
click at [36, 146] on li "[STREET_ADDRESS]" at bounding box center [58, 146] width 90 height 18
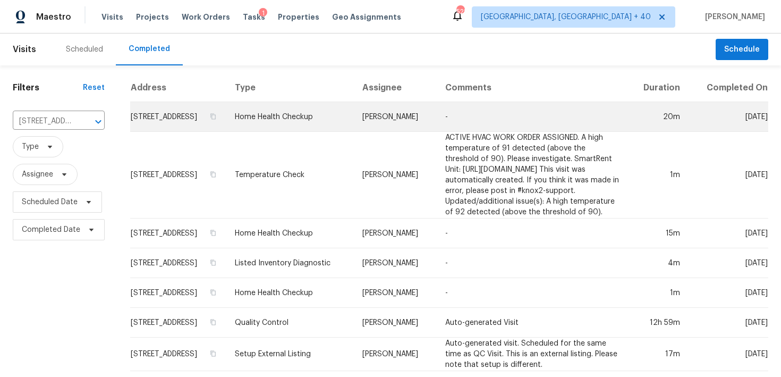
click at [307, 128] on td "Home Health Checkup" at bounding box center [290, 117] width 128 height 30
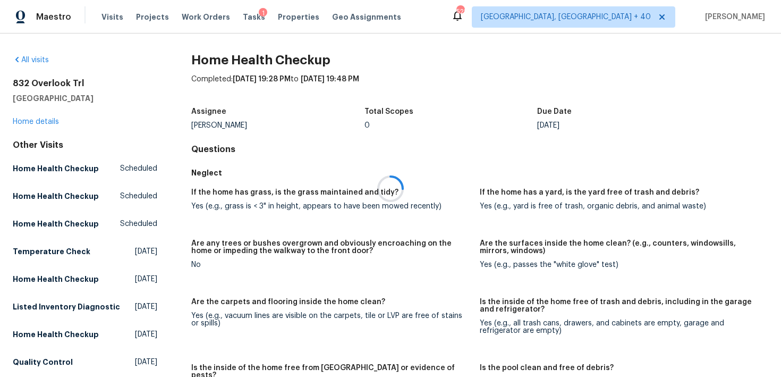
click at [36, 123] on div at bounding box center [390, 188] width 781 height 377
click at [27, 119] on link "Home details" at bounding box center [36, 121] width 46 height 7
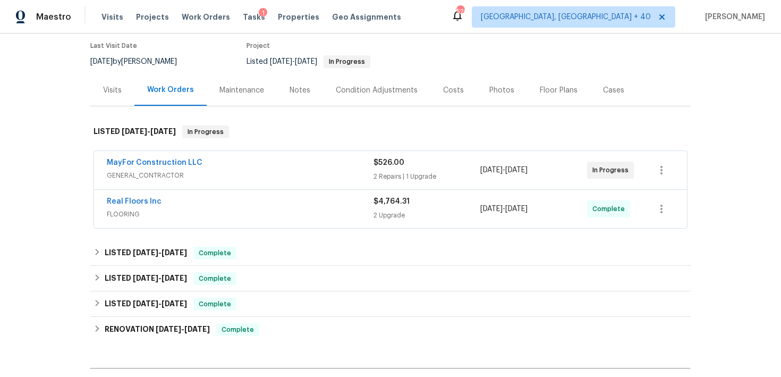
scroll to position [107, 0]
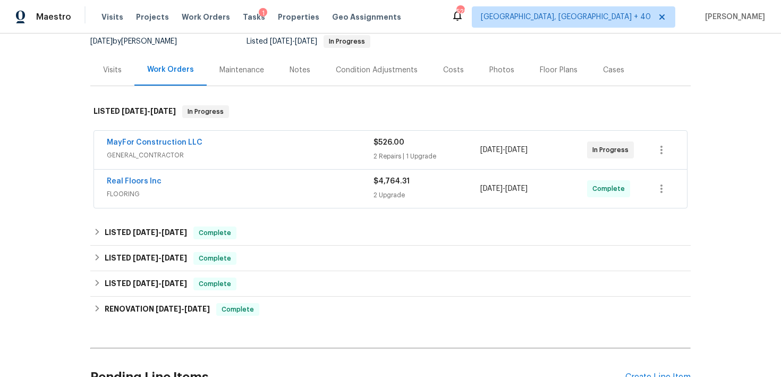
click at [391, 192] on div "2 Upgrade" at bounding box center [427, 195] width 107 height 11
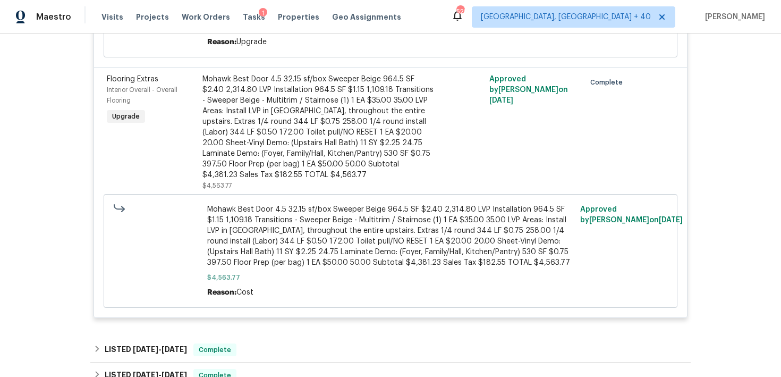
scroll to position [459, 0]
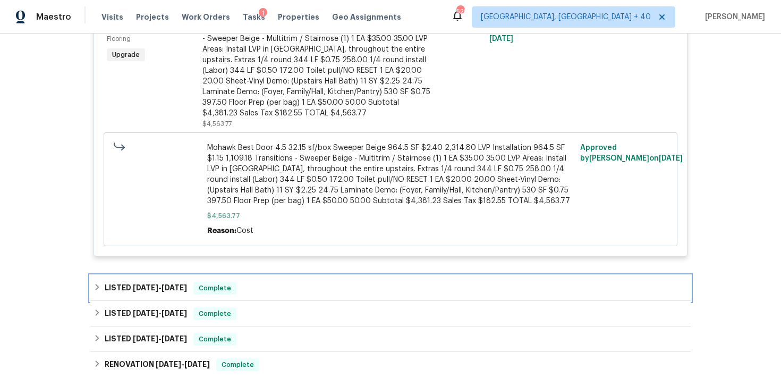
click at [278, 286] on div "LISTED [DATE] - [DATE] Complete" at bounding box center [391, 288] width 594 height 13
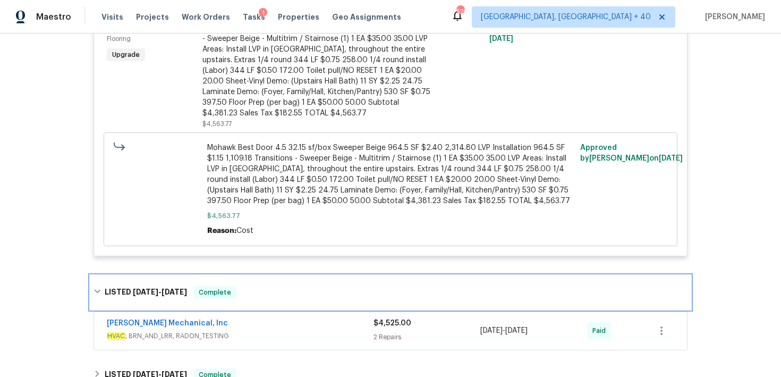
scroll to position [539, 0]
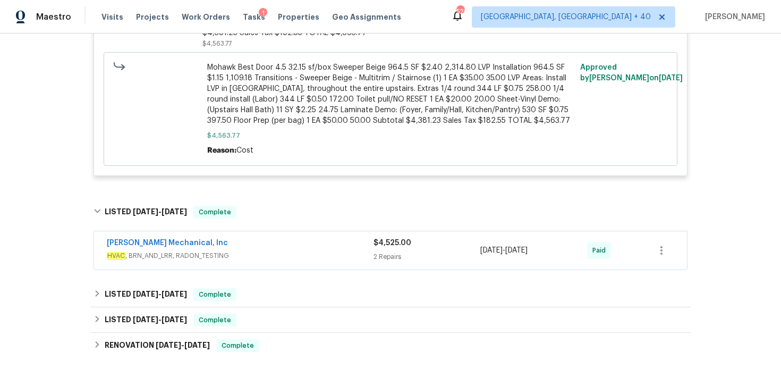
click at [382, 264] on div "[PERSON_NAME] Mechanical, Inc HVAC , BRN_AND_LRR, RADON_TESTING $4,525.00 2 Rep…" at bounding box center [390, 250] width 593 height 38
click at [378, 254] on div "2 Repairs" at bounding box center [427, 256] width 107 height 11
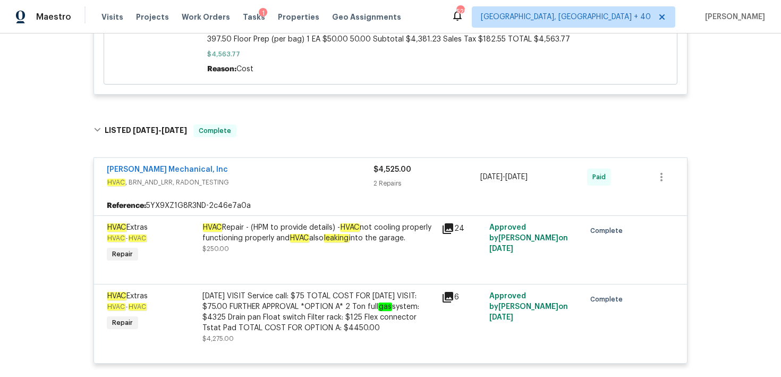
scroll to position [652, 0]
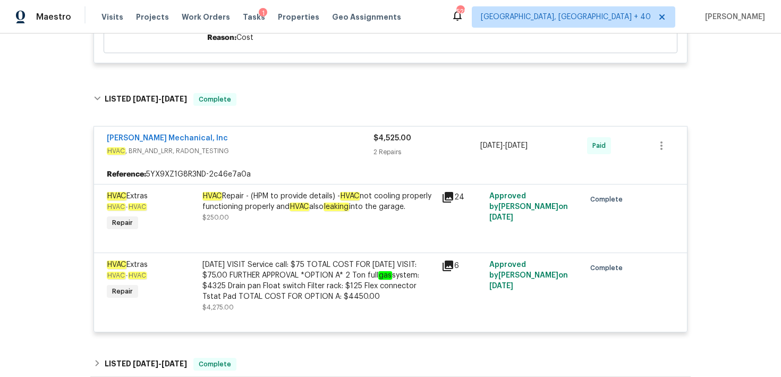
click at [386, 150] on div "2 Repairs" at bounding box center [427, 152] width 107 height 11
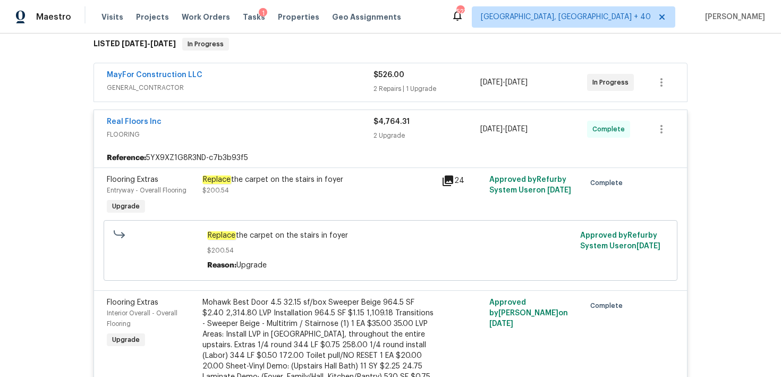
scroll to position [153, 0]
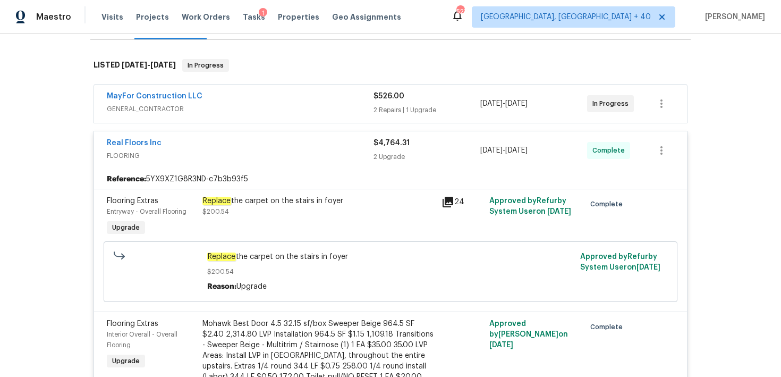
click at [383, 117] on div "MayFor Construction LLC GENERAL_CONTRACTOR $526.00 2 Repairs | 1 Upgrade [DATE]…" at bounding box center [390, 103] width 593 height 38
click at [383, 108] on div "2 Repairs | 1 Upgrade" at bounding box center [427, 110] width 107 height 11
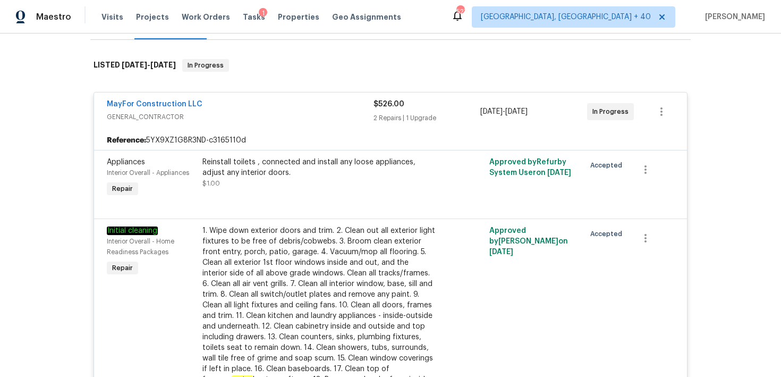
click at [375, 118] on div "2 Repairs | 1 Upgrade" at bounding box center [427, 118] width 107 height 11
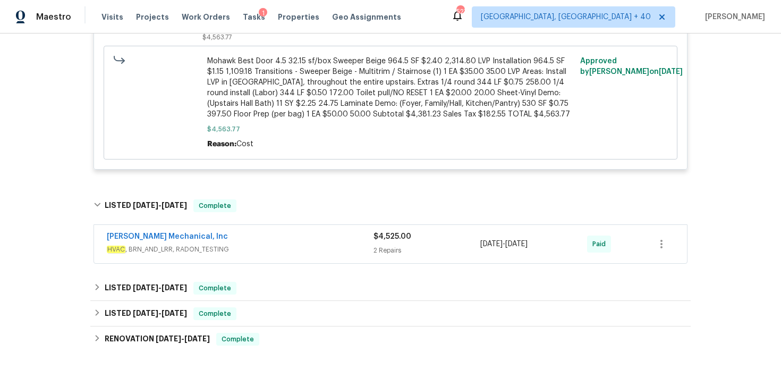
scroll to position [589, 0]
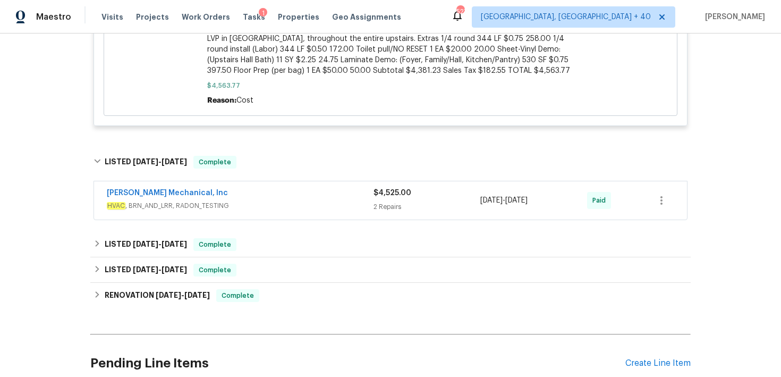
click at [396, 200] on div "$4,525.00 2 Repairs" at bounding box center [427, 201] width 107 height 26
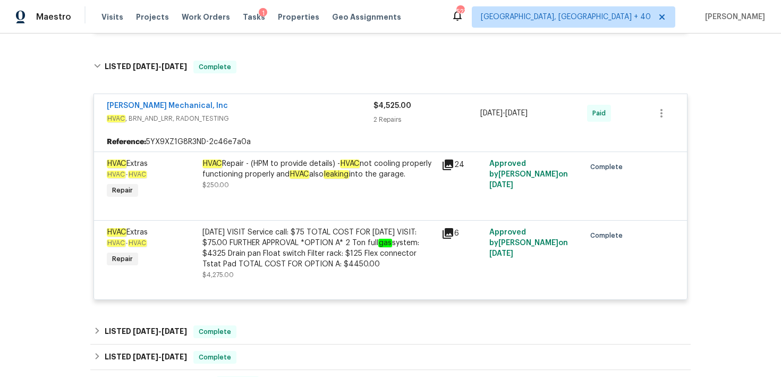
scroll to position [604, 0]
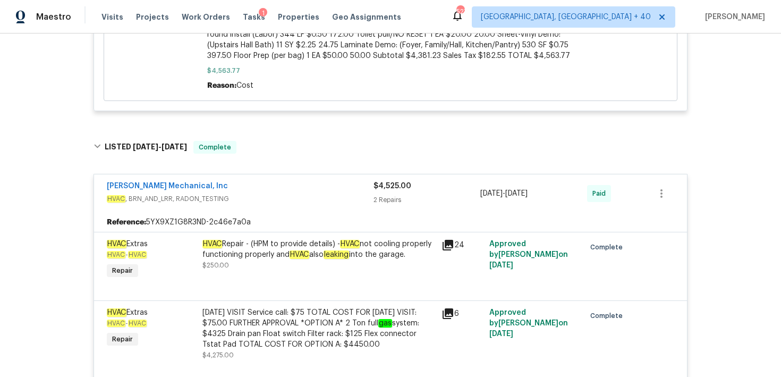
click at [384, 205] on div "2 Repairs" at bounding box center [427, 199] width 107 height 11
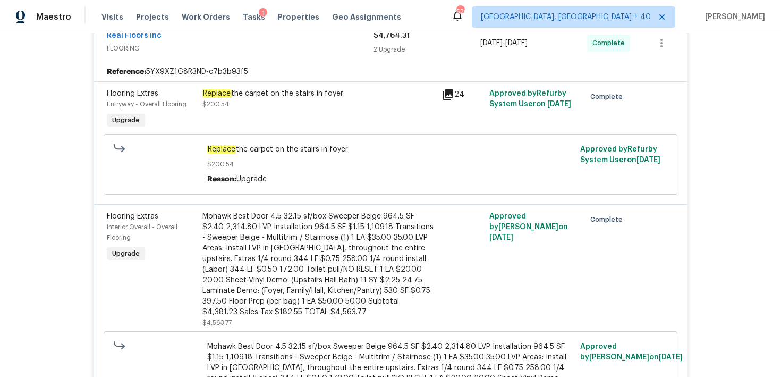
scroll to position [259, 0]
drag, startPoint x: 272, startPoint y: 93, endPoint x: 343, endPoint y: 92, distance: 71.2
click at [343, 92] on div "Replace the carpet on the stairs in foyer" at bounding box center [318, 94] width 233 height 11
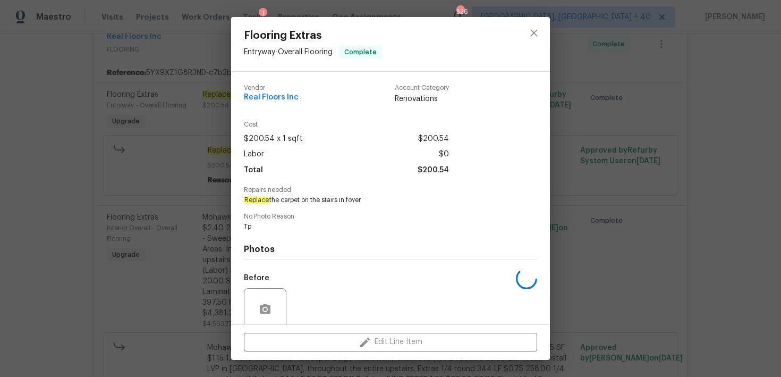
copy div "on the stairs in foyer"
click at [530, 31] on icon "close" at bounding box center [534, 33] width 13 height 13
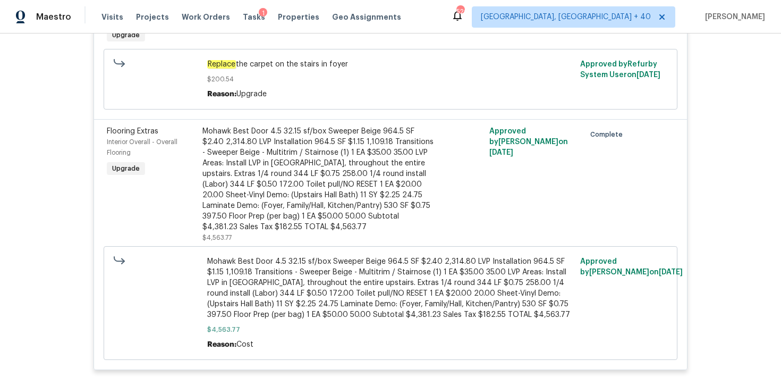
scroll to position [364, 0]
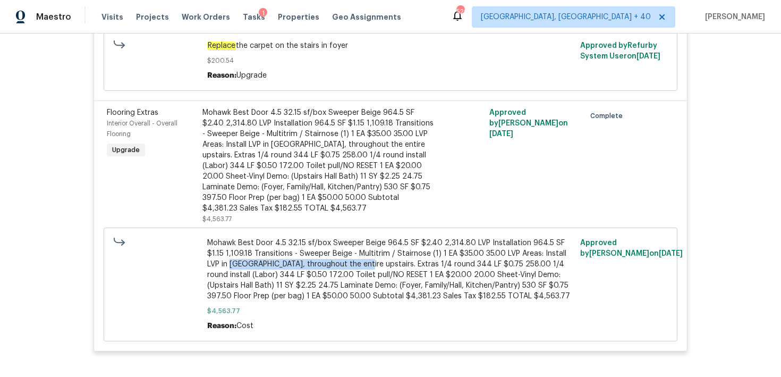
copy span "Foyer, throughout the entire upstairs"
drag, startPoint x: 207, startPoint y: 265, endPoint x: 333, endPoint y: 264, distance: 126.5
click at [333, 264] on span "Mohawk Best Door 4.5 32.15 sf/box Sweeper Beige 964.5 SF $2.40 2,314.80 LVP Ins…" at bounding box center [390, 270] width 367 height 64
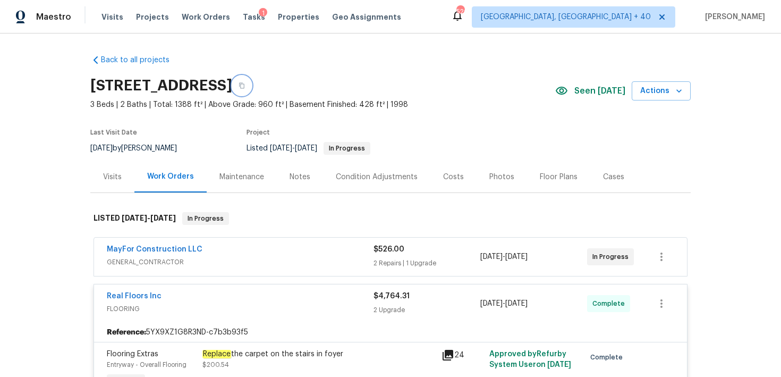
click at [251, 91] on button "button" at bounding box center [241, 85] width 19 height 19
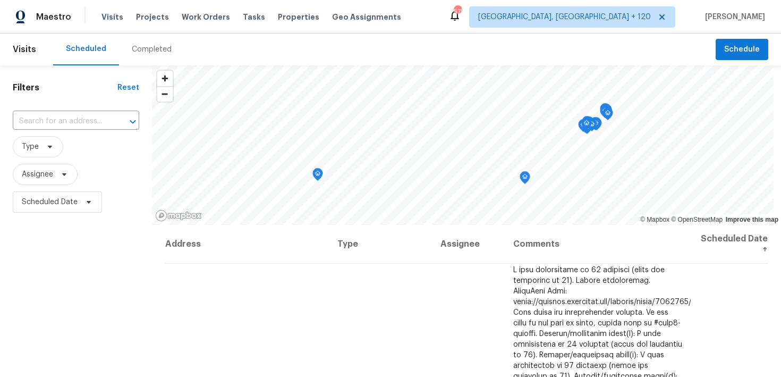
click at [146, 50] on div "Completed" at bounding box center [152, 49] width 40 height 11
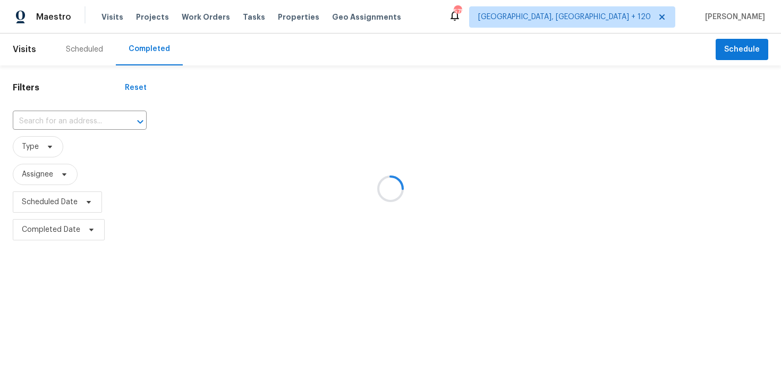
click at [64, 120] on div at bounding box center [390, 188] width 781 height 377
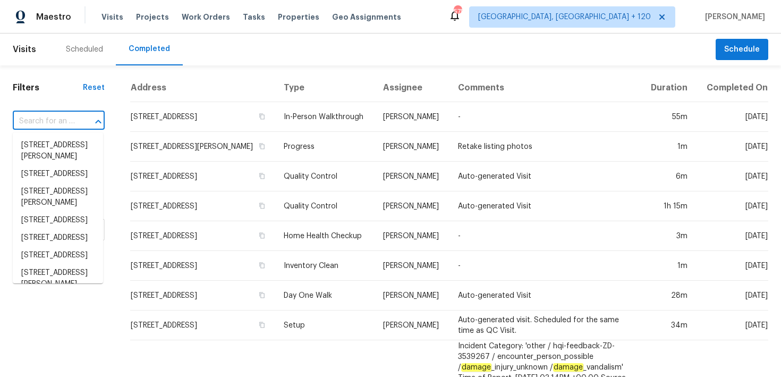
click at [42, 121] on input "text" at bounding box center [44, 121] width 62 height 16
paste input "[STREET_ADDRESS]"
type input "[STREET_ADDRESS]"
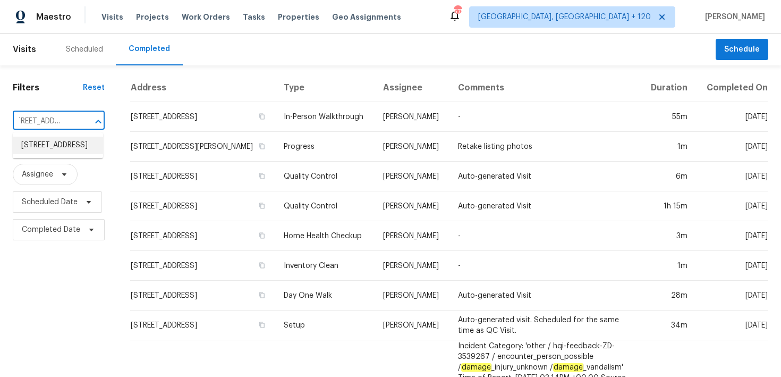
click at [37, 147] on li "[STREET_ADDRESS]" at bounding box center [58, 146] width 90 height 18
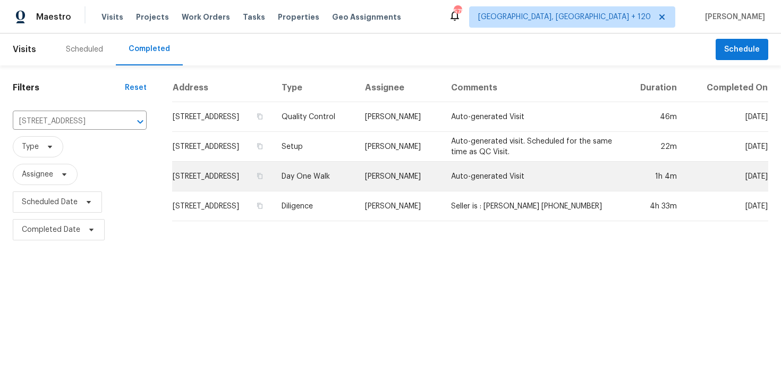
click at [332, 188] on td "Day One Walk" at bounding box center [315, 177] width 84 height 30
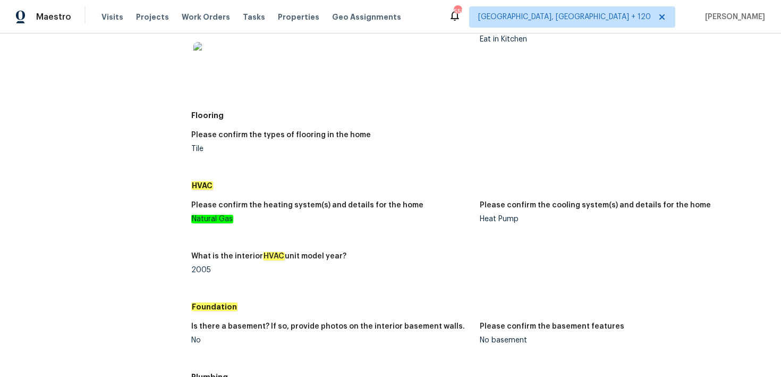
scroll to position [914, 0]
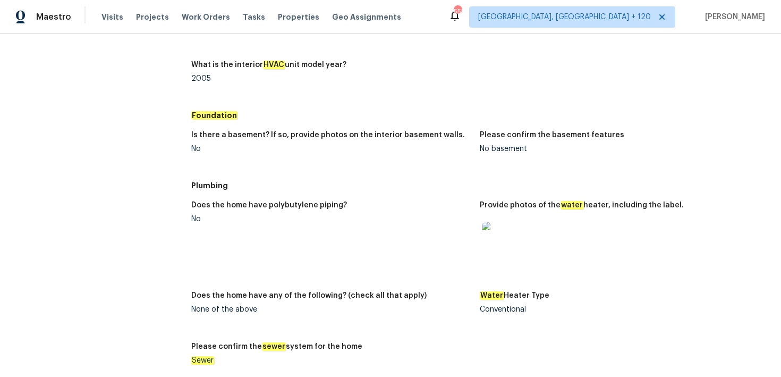
click at [501, 238] on img at bounding box center [499, 239] width 34 height 34
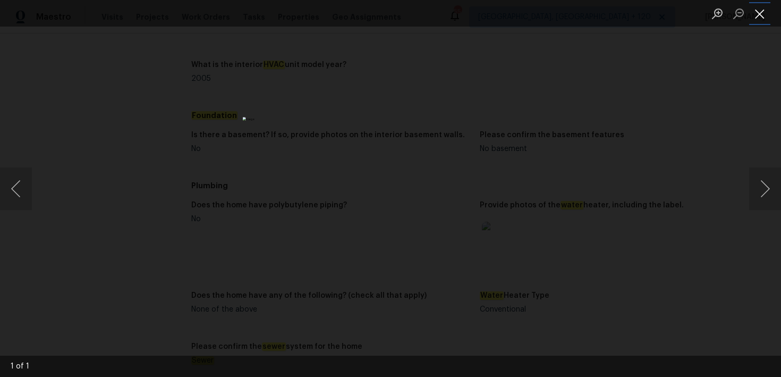
click at [764, 13] on button "Close lightbox" at bounding box center [759, 13] width 21 height 19
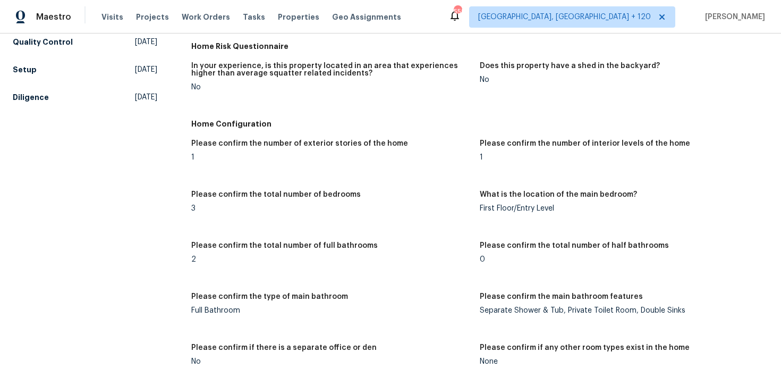
scroll to position [0, 0]
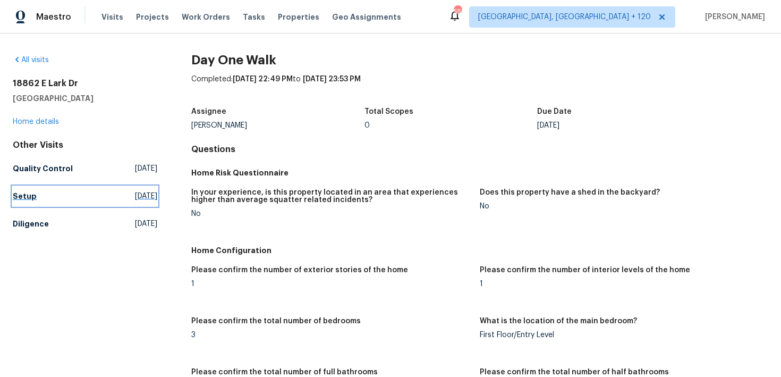
click at [19, 196] on h5 "Setup" at bounding box center [25, 196] width 24 height 11
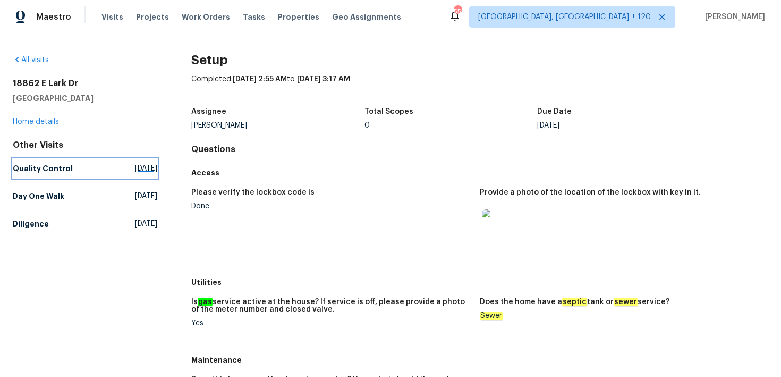
click at [40, 171] on h5 "Quality Control" at bounding box center [43, 168] width 60 height 11
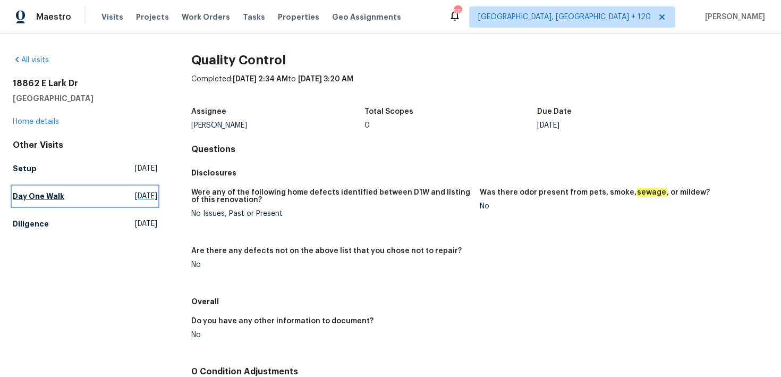
click at [52, 192] on h5 "Day One Walk" at bounding box center [39, 196] width 52 height 11
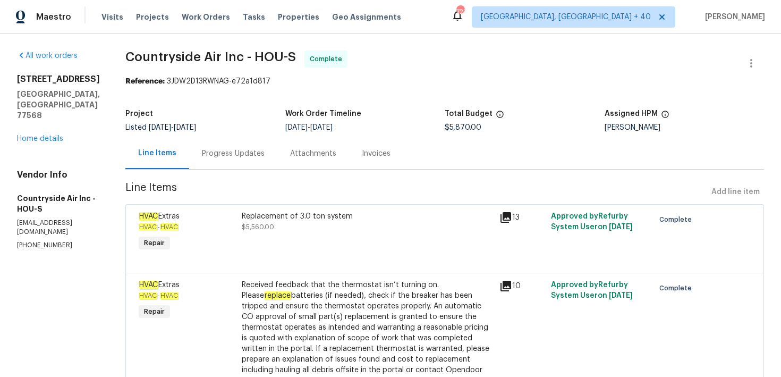
click at [245, 150] on div "Progress Updates" at bounding box center [233, 153] width 63 height 11
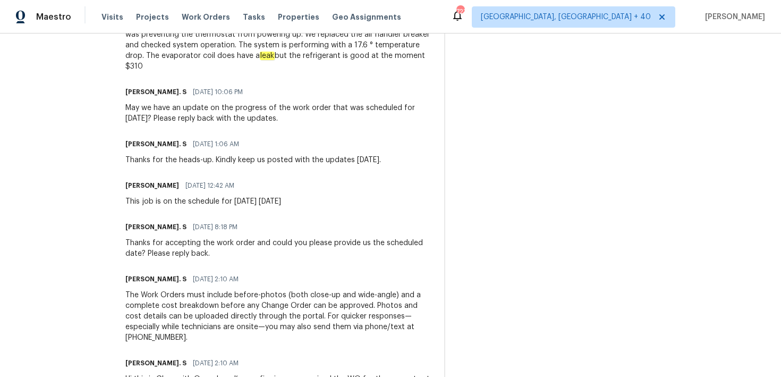
scroll to position [1248, 0]
